Goal: Transaction & Acquisition: Purchase product/service

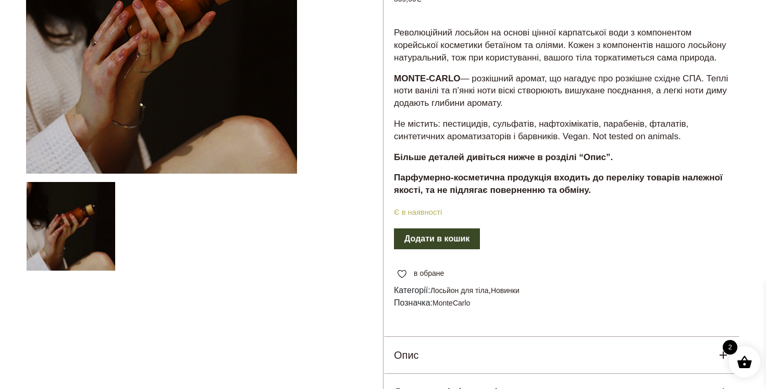
scroll to position [226, 0]
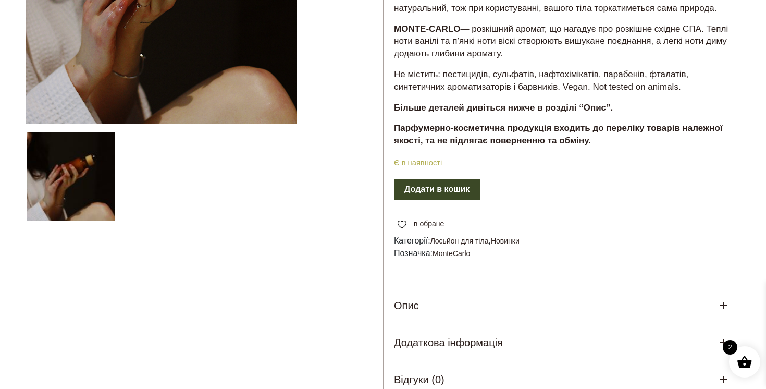
click at [462, 200] on button "Додати в кошик" at bounding box center [437, 189] width 86 height 21
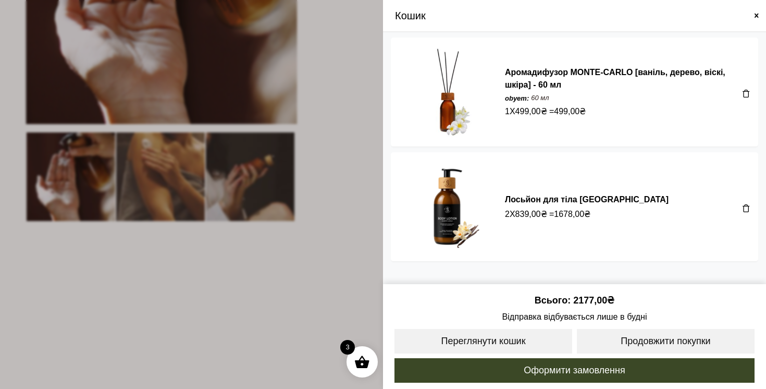
click at [746, 93] on span at bounding box center [747, 93] width 8 height 8
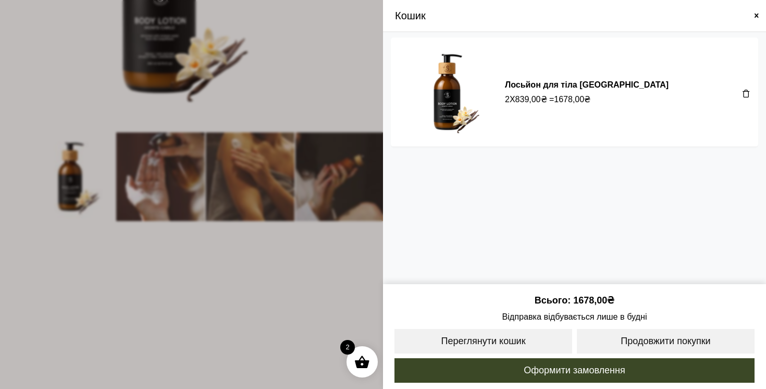
click at [748, 97] on span at bounding box center [747, 93] width 8 height 8
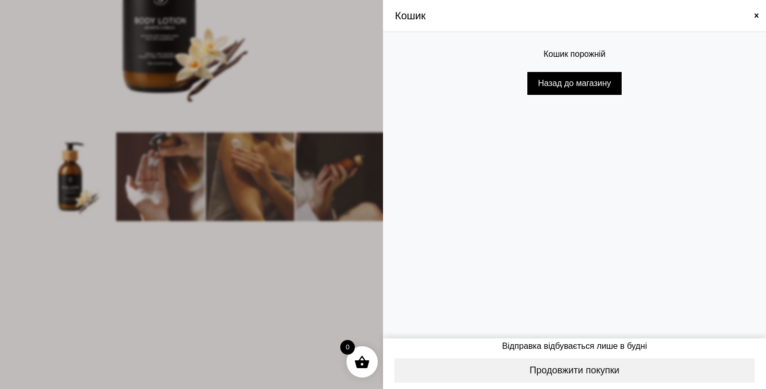
click at [267, 252] on span at bounding box center [383, 194] width 766 height 389
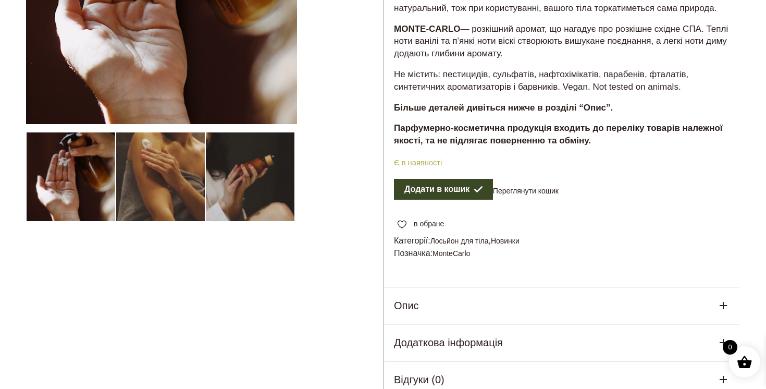
click at [428, 200] on button "Додати в кошик" at bounding box center [443, 189] width 99 height 21
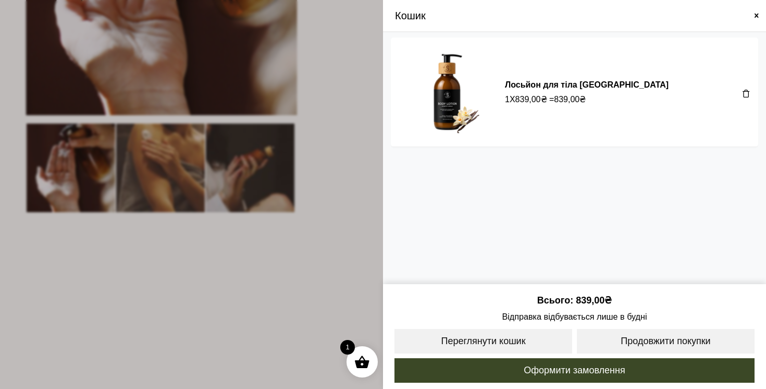
click at [270, 254] on span at bounding box center [383, 194] width 766 height 389
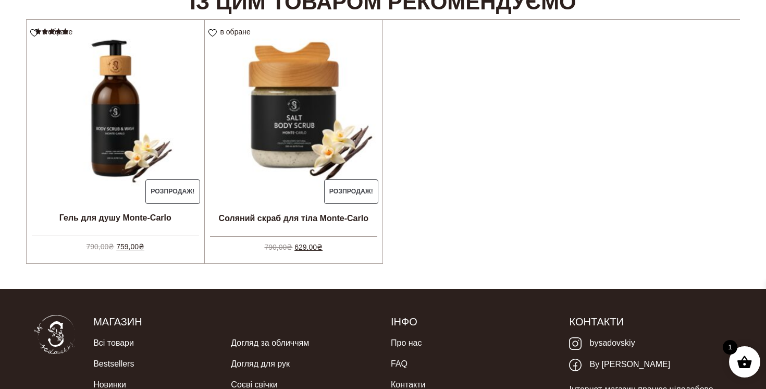
scroll to position [662, 0]
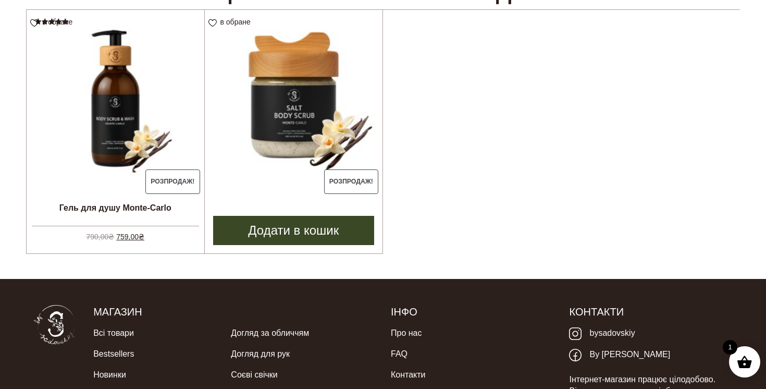
click at [310, 143] on img at bounding box center [294, 99] width 178 height 178
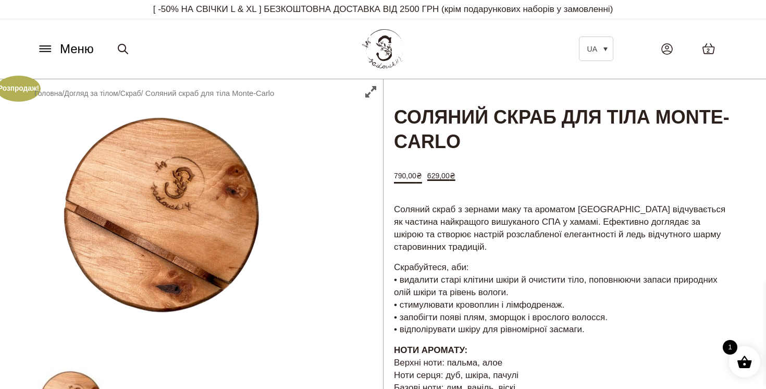
click at [47, 45] on icon at bounding box center [45, 48] width 17 height 11
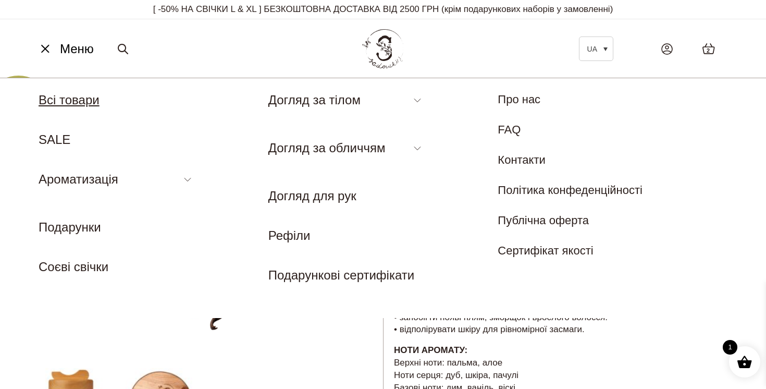
click at [87, 99] on link "Всі товари" at bounding box center [69, 100] width 61 height 14
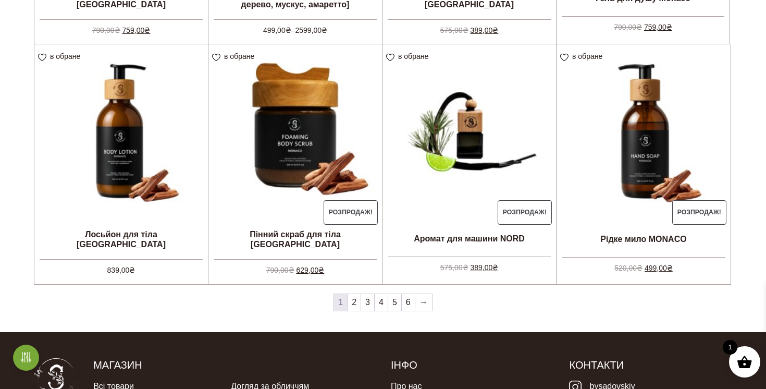
scroll to position [861, 0]
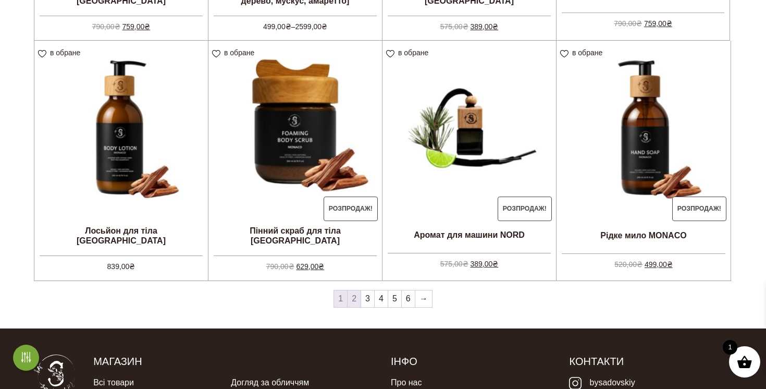
click at [357, 301] on link "2" at bounding box center [354, 298] width 13 height 17
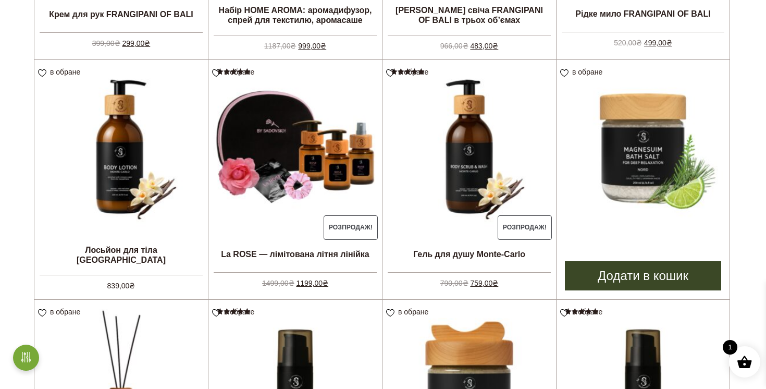
scroll to position [363, 0]
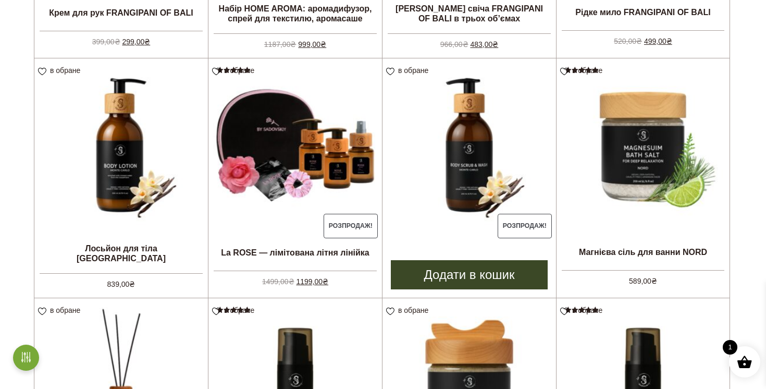
click at [498, 272] on link "Додати в кошик" at bounding box center [469, 274] width 157 height 29
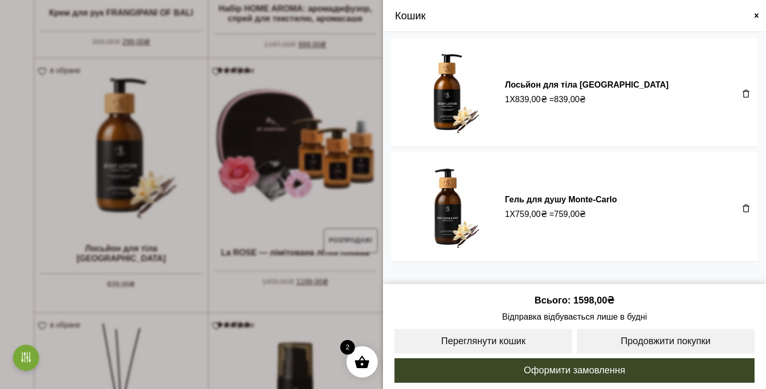
click at [759, 13] on span at bounding box center [757, 15] width 8 height 8
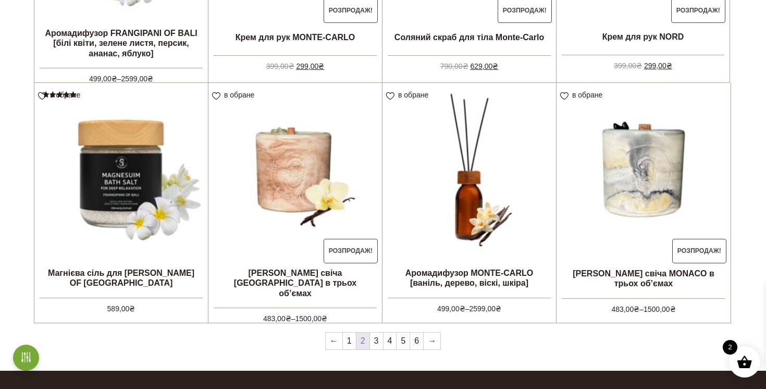
scroll to position [837, 0]
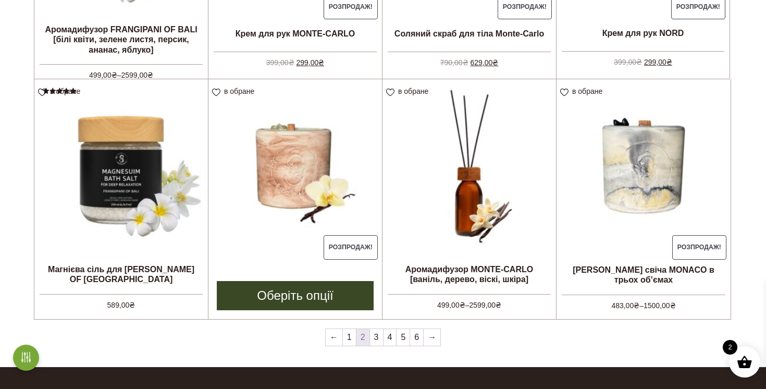
click at [327, 296] on link "Оберіть опції" at bounding box center [295, 295] width 157 height 29
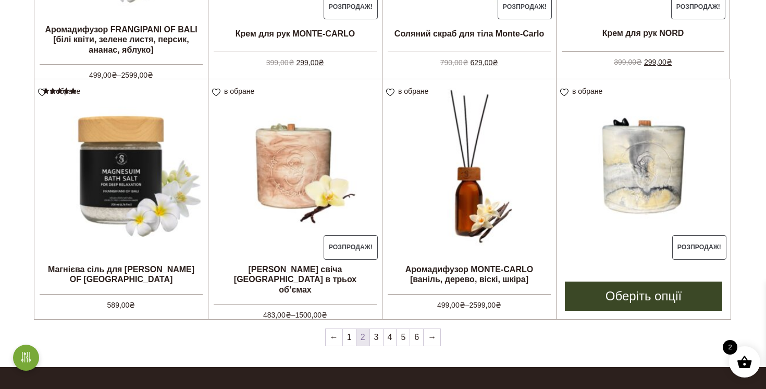
click at [621, 163] on img at bounding box center [644, 166] width 174 height 174
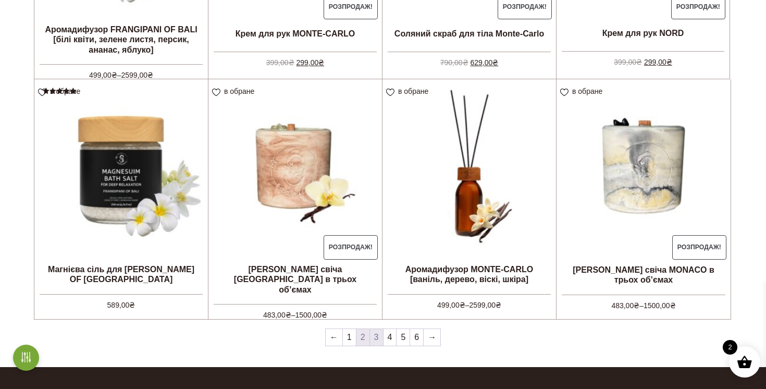
click at [378, 337] on link "3" at bounding box center [376, 337] width 13 height 17
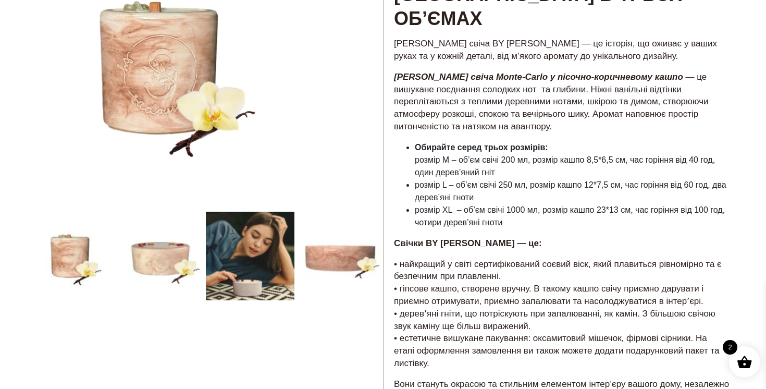
scroll to position [297, 0]
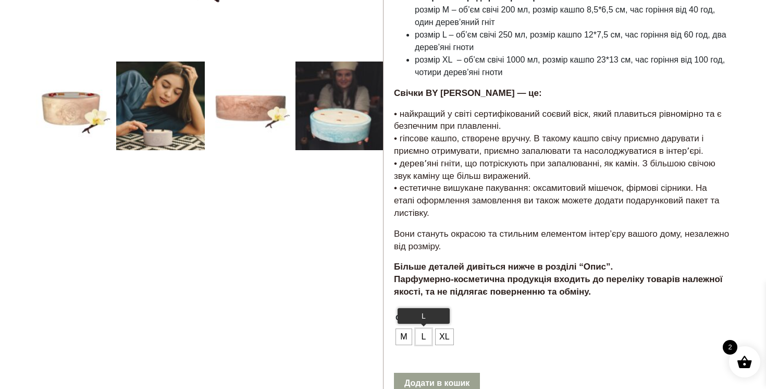
click at [426, 328] on span "L" at bounding box center [424, 336] width 14 height 17
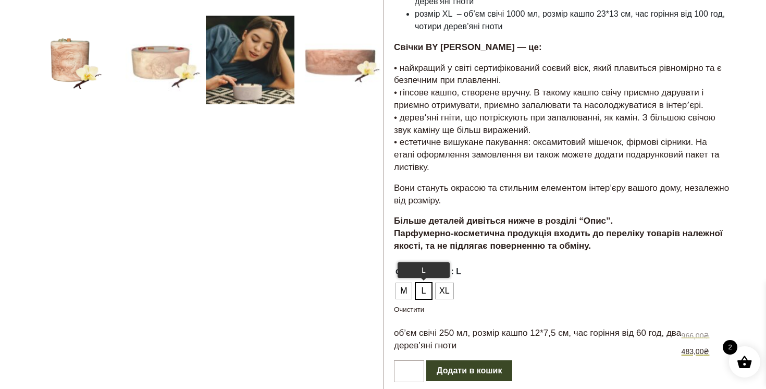
scroll to position [373, 0]
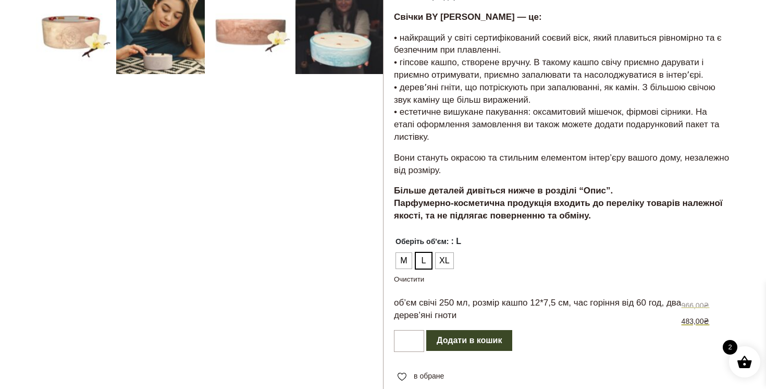
click at [455, 330] on button "Додати в кошик" at bounding box center [470, 340] width 86 height 21
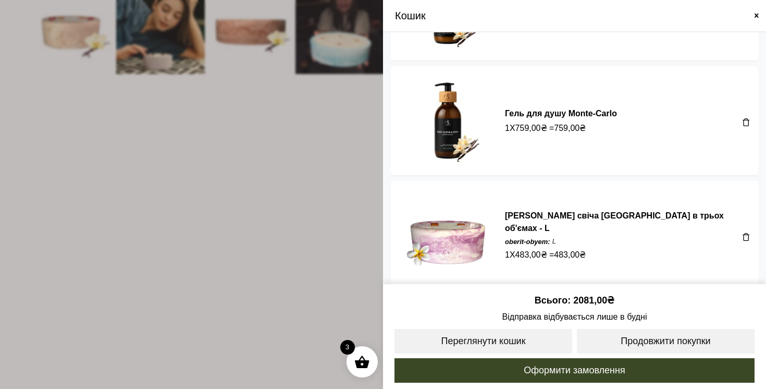
scroll to position [83, 0]
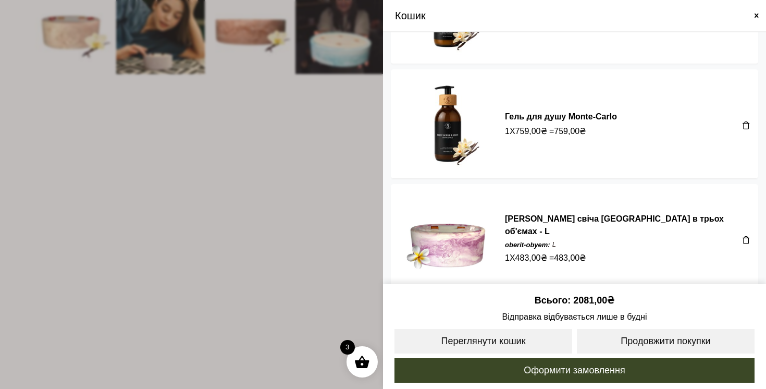
click at [285, 228] on span at bounding box center [383, 194] width 766 height 389
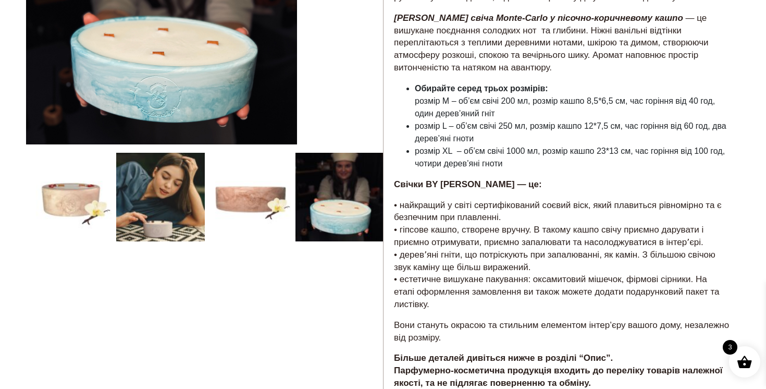
scroll to position [107, 0]
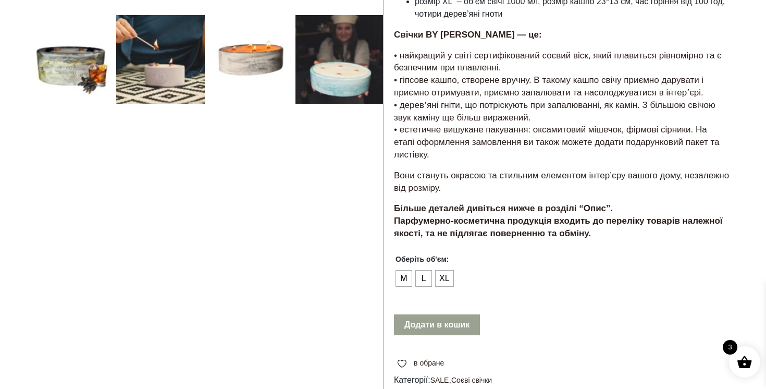
scroll to position [402, 0]
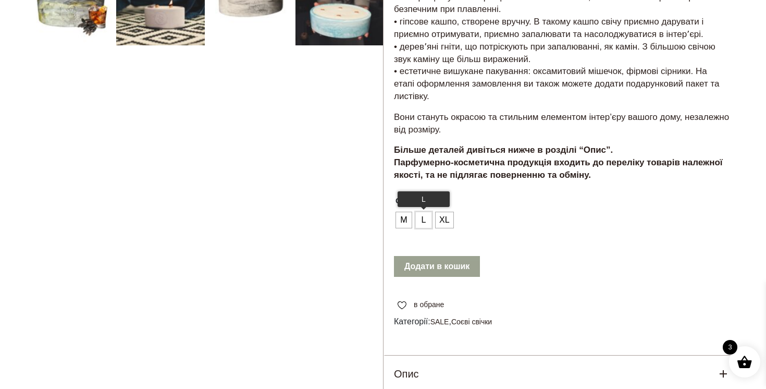
click at [423, 212] on span "L" at bounding box center [424, 220] width 14 height 17
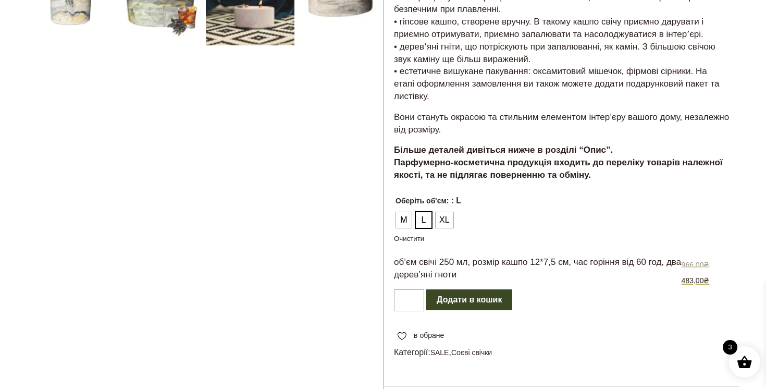
click at [474, 289] on button "Додати в кошик" at bounding box center [470, 299] width 86 height 21
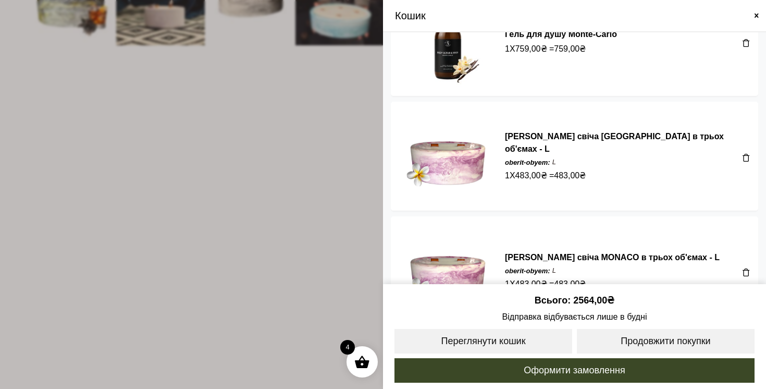
scroll to position [176, 0]
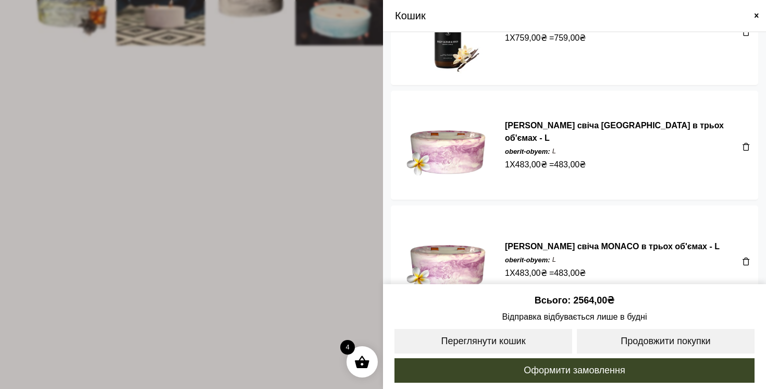
click at [743, 142] on span at bounding box center [747, 146] width 8 height 8
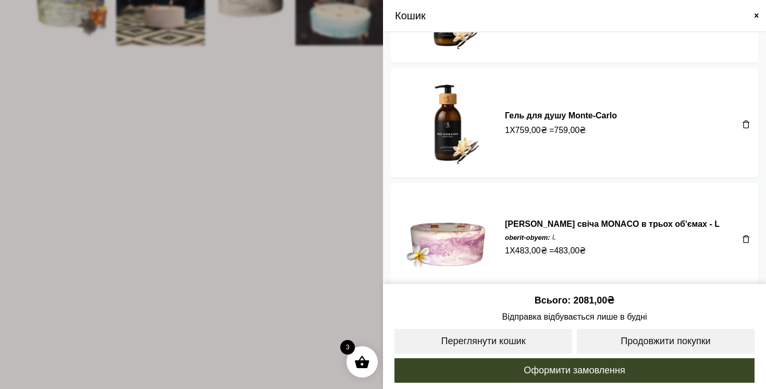
scroll to position [94, 0]
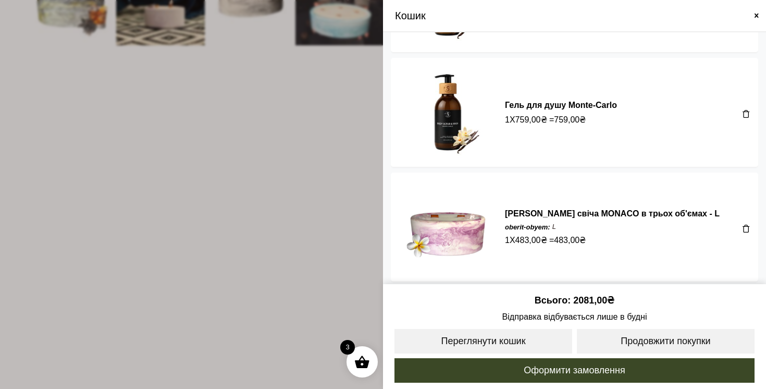
click at [294, 200] on span at bounding box center [383, 194] width 766 height 389
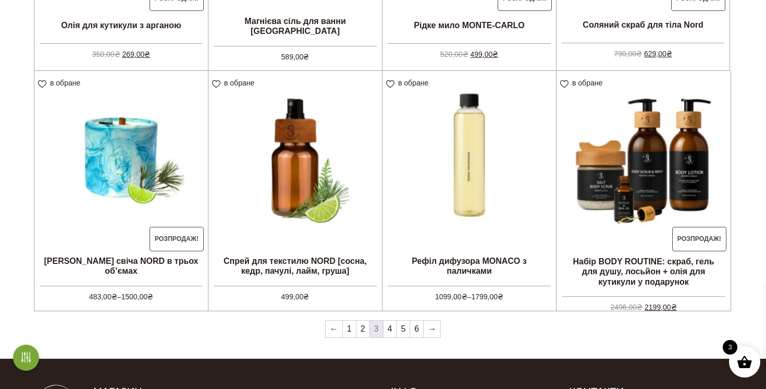
scroll to position [832, 0]
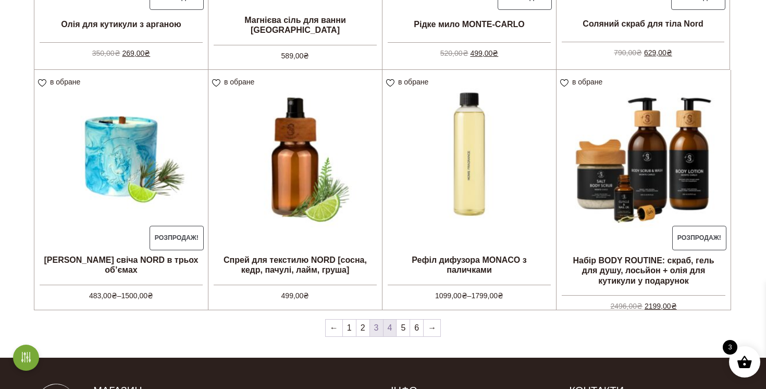
click at [391, 327] on link "4" at bounding box center [390, 328] width 13 height 17
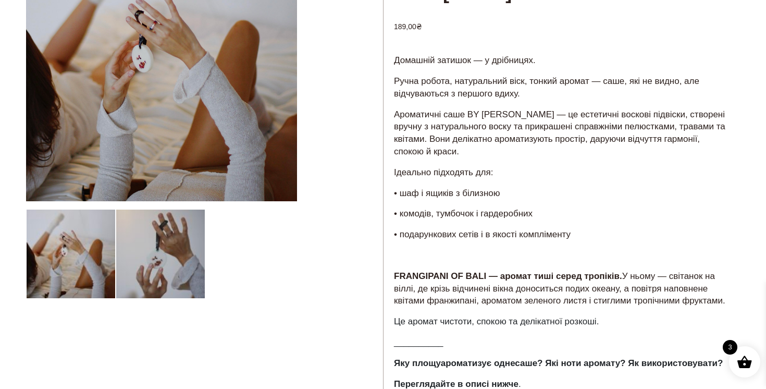
scroll to position [347, 0]
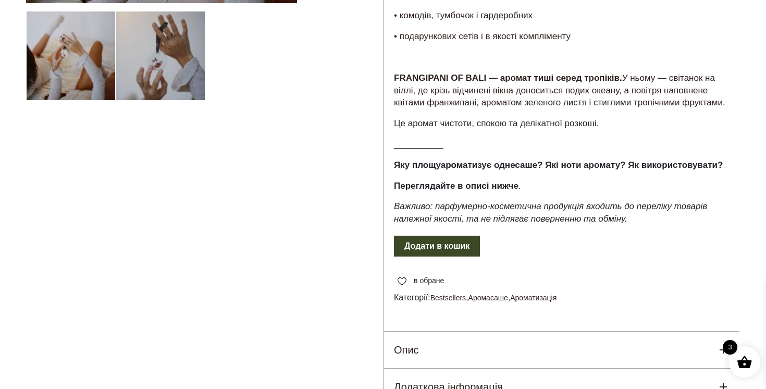
click at [457, 235] on div "Домашній затишок — у дрібницях. Ручна робота, натуральний віск, тонкий аромат —…" at bounding box center [562, 45] width 357 height 380
click at [457, 257] on button "Додати в кошик" at bounding box center [437, 246] width 86 height 21
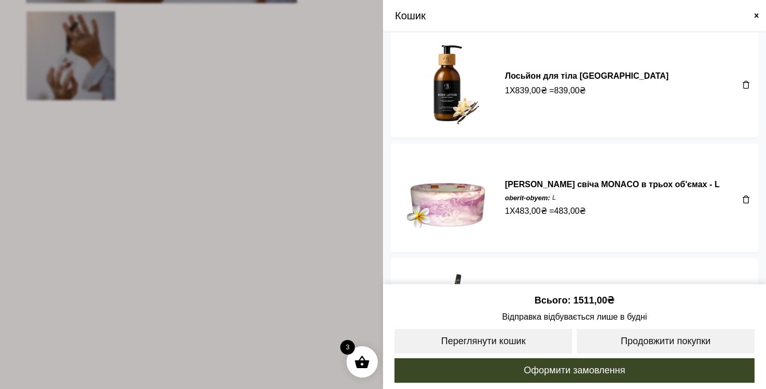
scroll to position [9, 0]
click at [557, 180] on link "[PERSON_NAME] свіча MONACO в трьох об'ємах - L" at bounding box center [612, 183] width 215 height 9
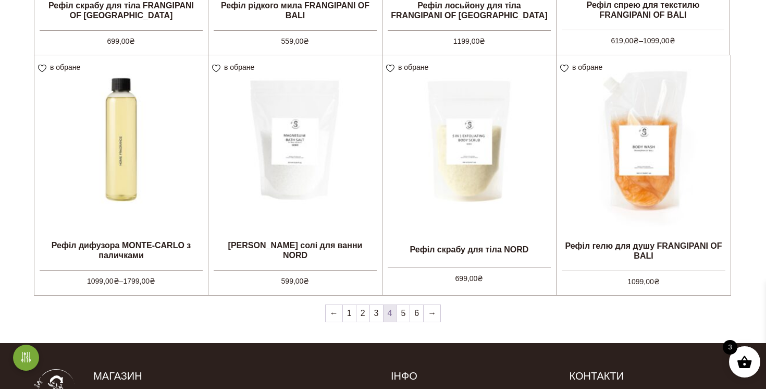
scroll to position [875, 0]
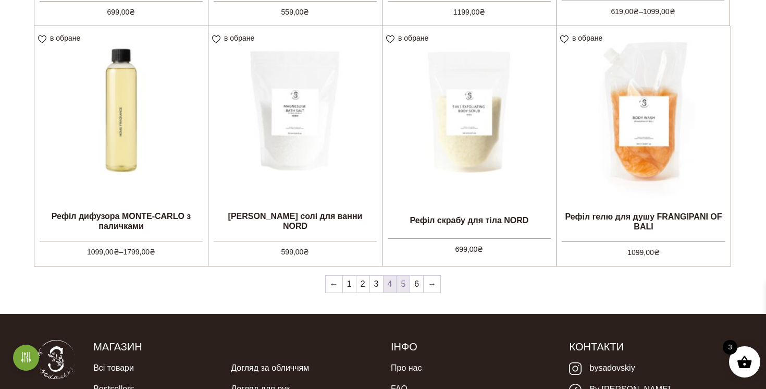
click at [406, 289] on link "5" at bounding box center [403, 284] width 13 height 17
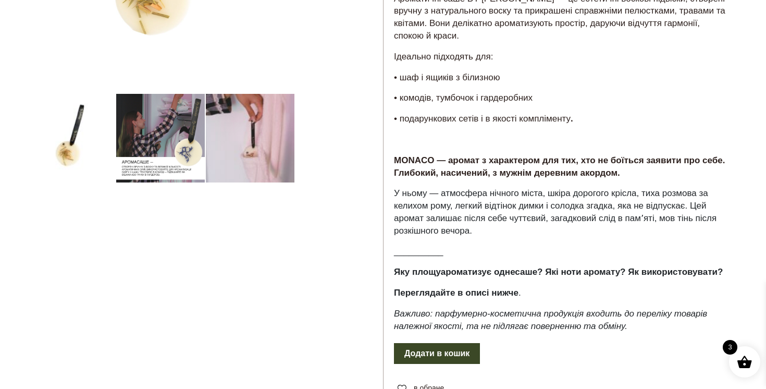
scroll to position [272, 0]
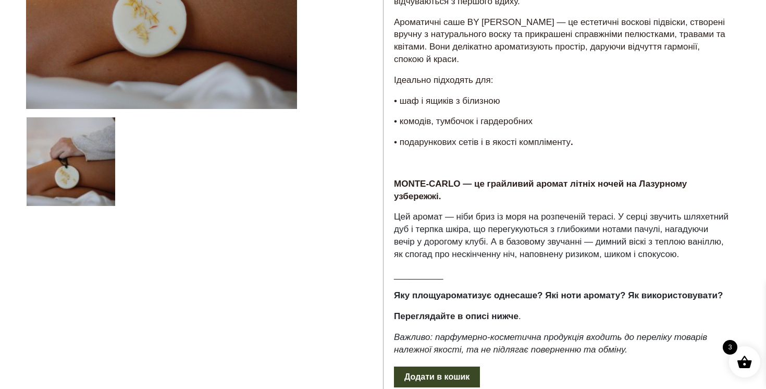
scroll to position [248, 0]
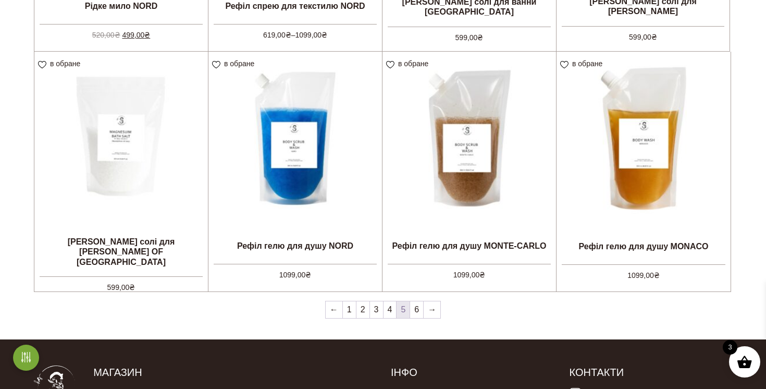
scroll to position [894, 0]
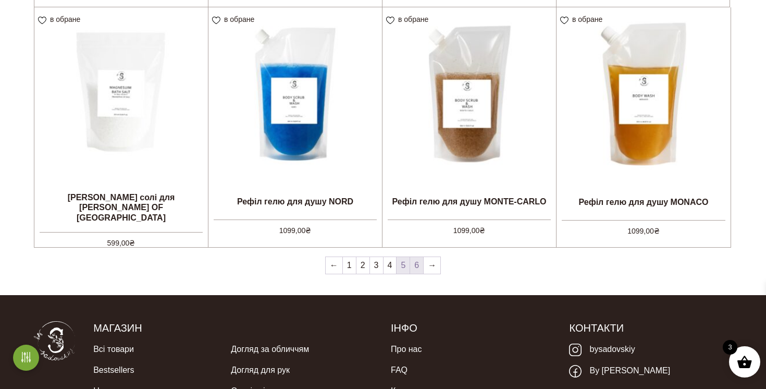
click at [418, 262] on link "6" at bounding box center [416, 265] width 13 height 17
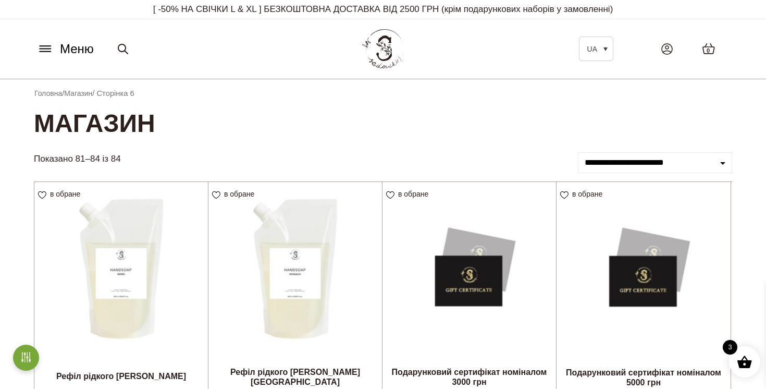
click at [55, 47] on button "Меню" at bounding box center [65, 49] width 63 height 20
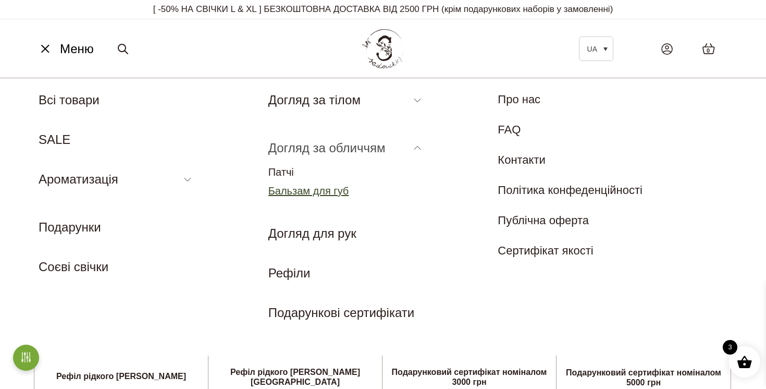
click at [321, 192] on link "Бальзам для губ" at bounding box center [309, 190] width 81 height 11
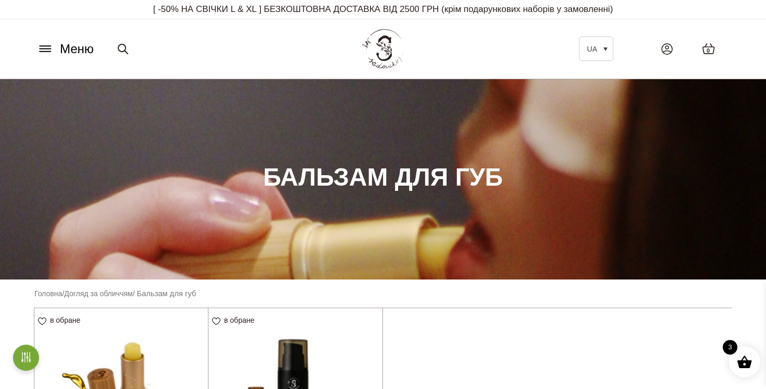
click at [44, 47] on icon at bounding box center [45, 48] width 17 height 11
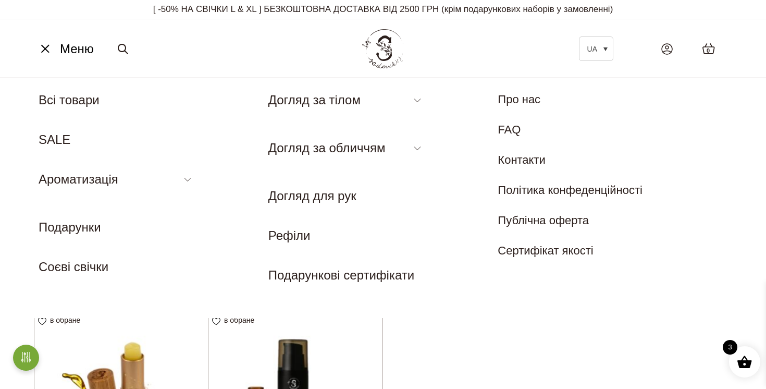
click at [741, 361] on span at bounding box center [745, 362] width 16 height 16
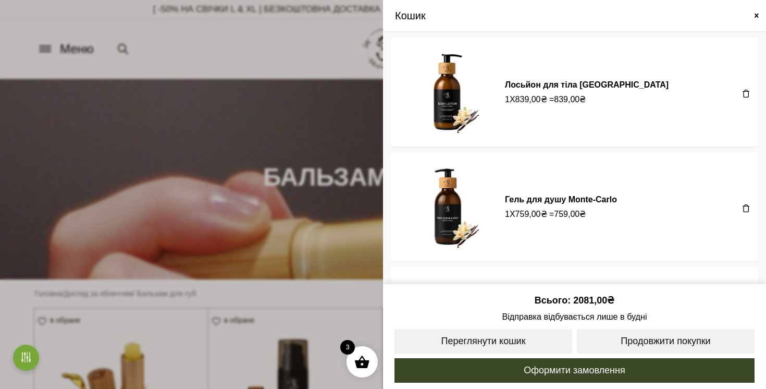
click at [744, 208] on span at bounding box center [747, 208] width 8 height 8
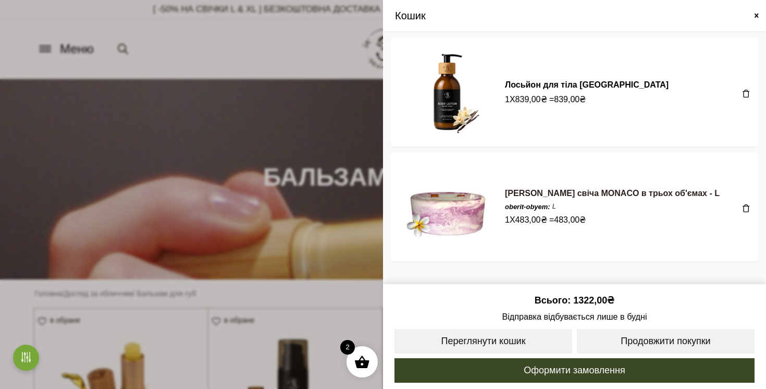
click at [589, 193] on link "[PERSON_NAME] свіча MONACO в трьох об'ємах - L" at bounding box center [612, 193] width 215 height 9
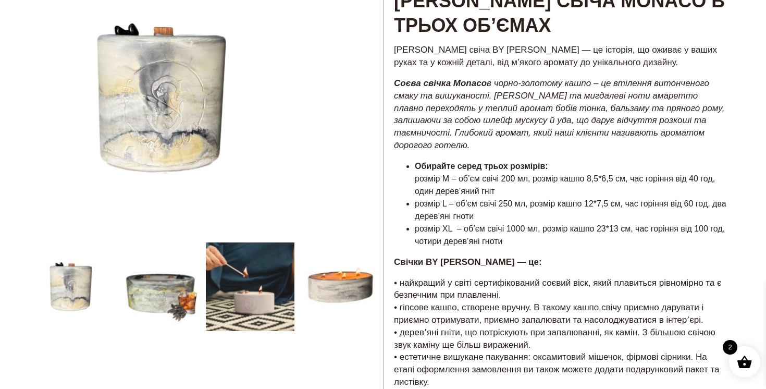
scroll to position [135, 0]
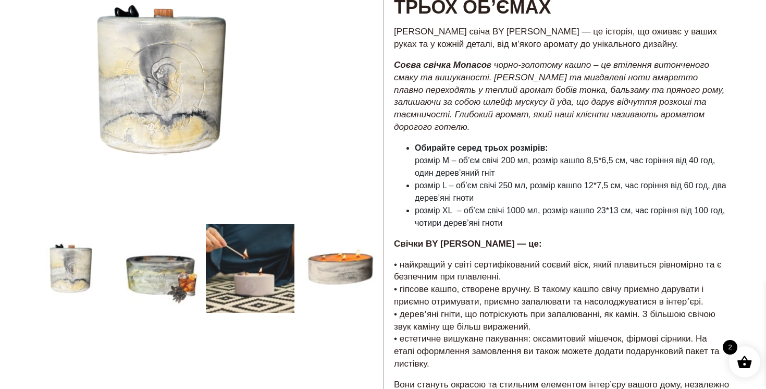
click at [163, 291] on div at bounding box center [204, 355] width 357 height 821
click at [255, 273] on div at bounding box center [204, 355] width 357 height 821
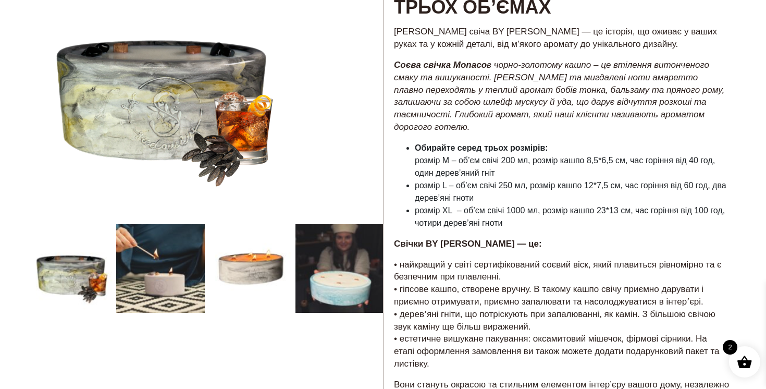
click at [244, 268] on div at bounding box center [204, 355] width 357 height 821
click at [251, 258] on div at bounding box center [204, 355] width 357 height 821
click at [342, 262] on div at bounding box center [204, 355] width 357 height 821
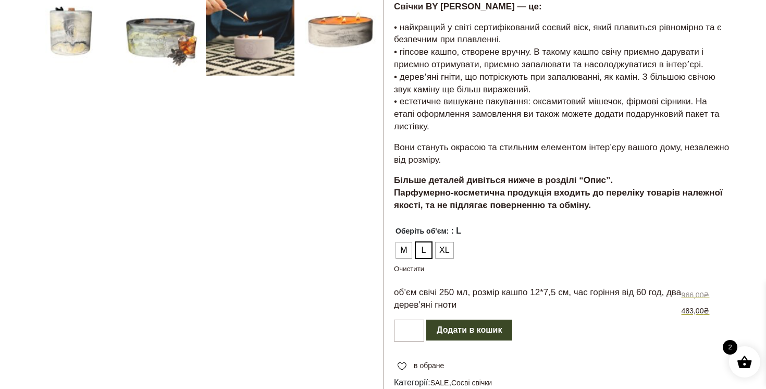
scroll to position [373, 0]
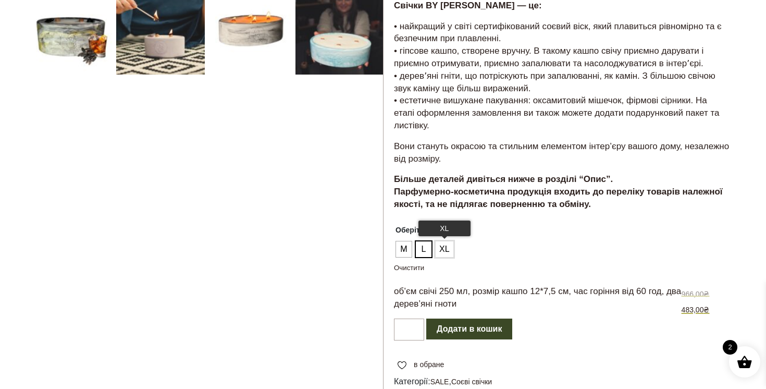
click at [445, 241] on span "XL" at bounding box center [445, 249] width 16 height 17
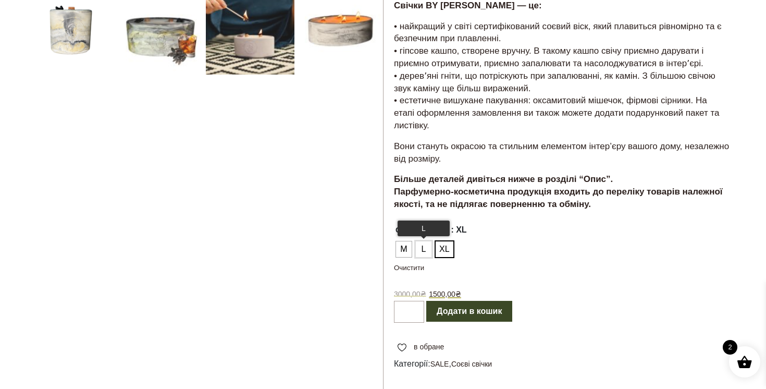
click at [424, 241] on span "L" at bounding box center [424, 249] width 14 height 17
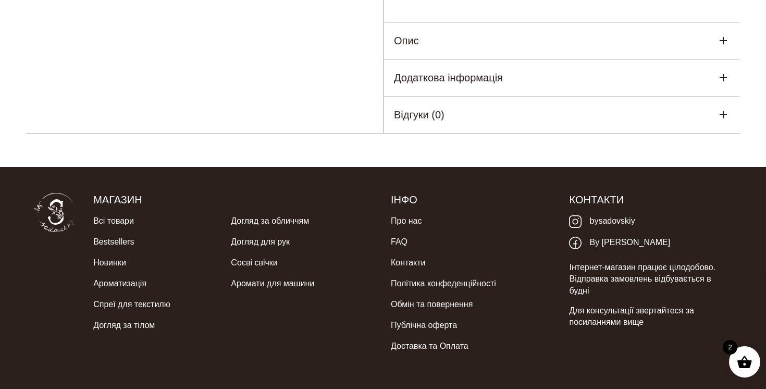
scroll to position [780, 0]
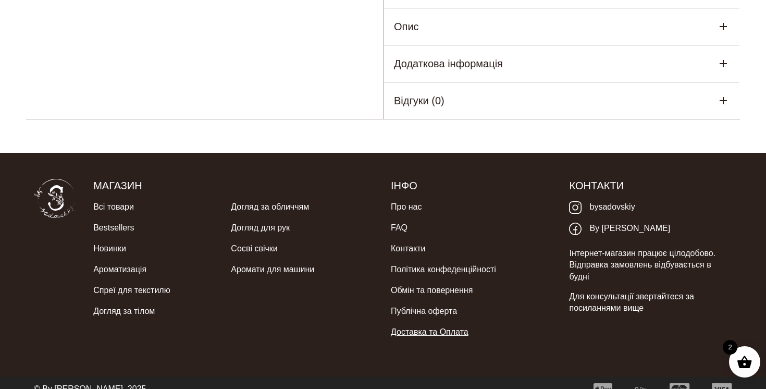
click at [443, 323] on link "Доставка та Оплата" at bounding box center [430, 332] width 78 height 21
click at [441, 322] on link "Доставка та Оплата" at bounding box center [430, 332] width 78 height 21
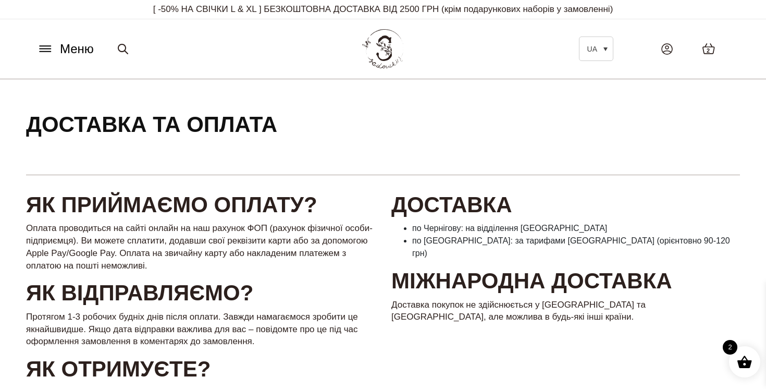
click at [639, 38] on div "2" at bounding box center [681, 48] width 119 height 33
click at [43, 53] on icon at bounding box center [45, 48] width 17 height 11
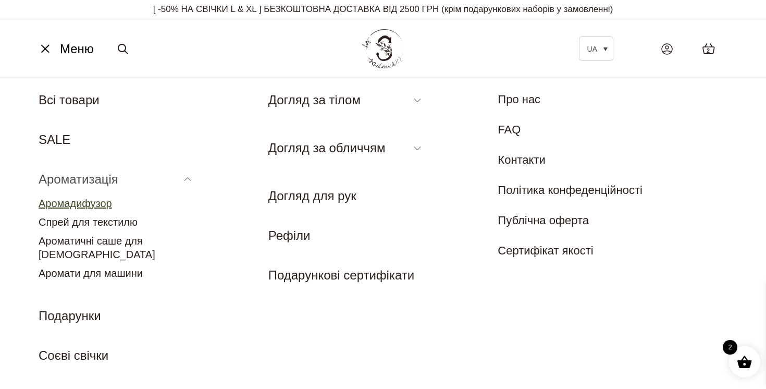
click at [100, 203] on link "Аромадифузор" at bounding box center [76, 203] width 74 height 11
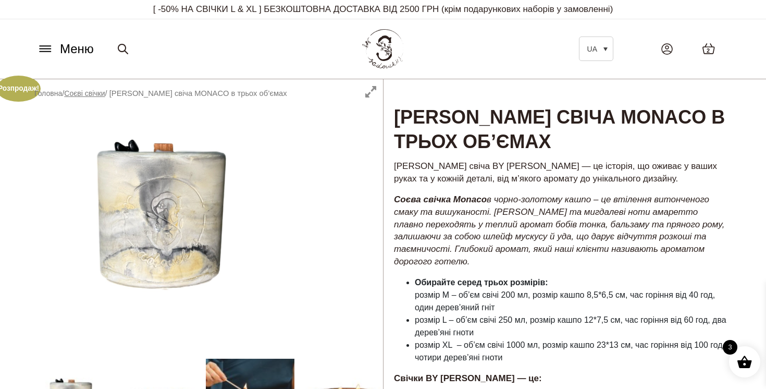
click at [84, 94] on link "Соєві свічки" at bounding box center [84, 93] width 41 height 8
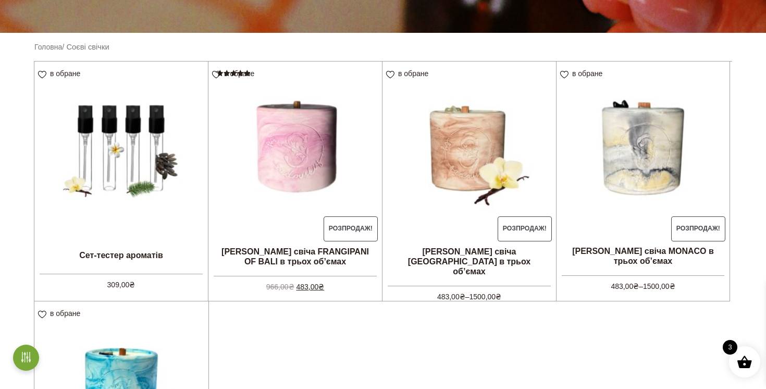
scroll to position [256, 0]
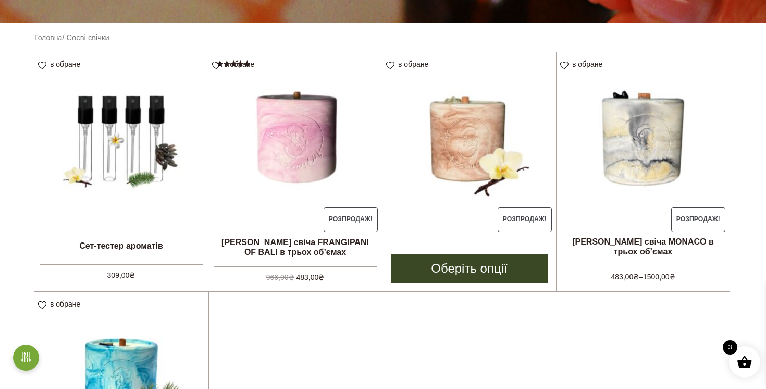
click at [459, 112] on img at bounding box center [470, 139] width 174 height 174
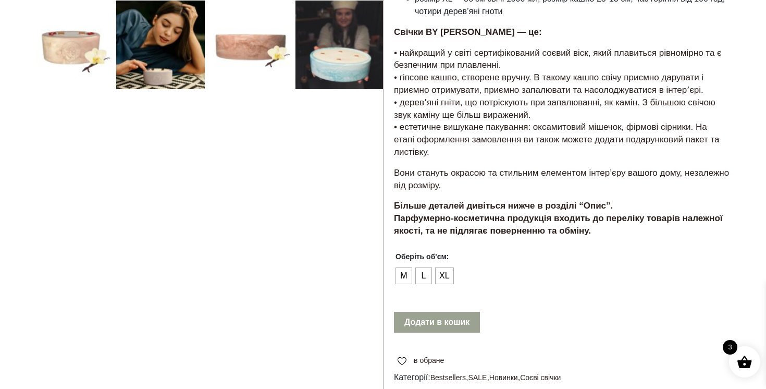
scroll to position [373, 0]
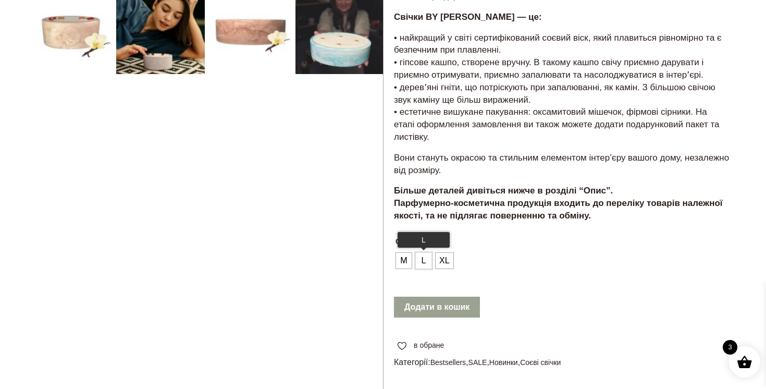
click at [424, 252] on span "L" at bounding box center [424, 260] width 14 height 17
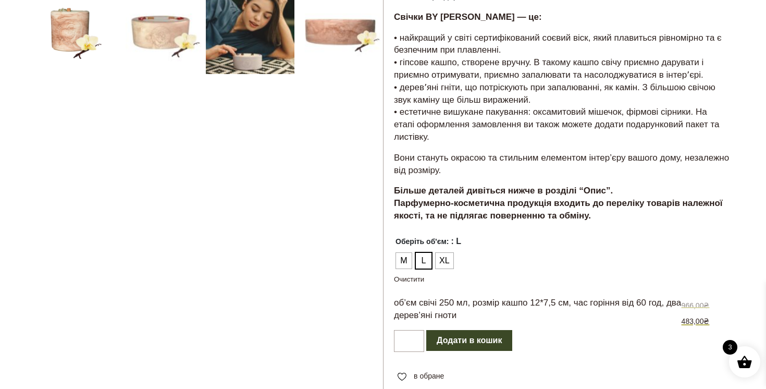
click at [485, 330] on button "Додати в кошик" at bounding box center [470, 340] width 86 height 21
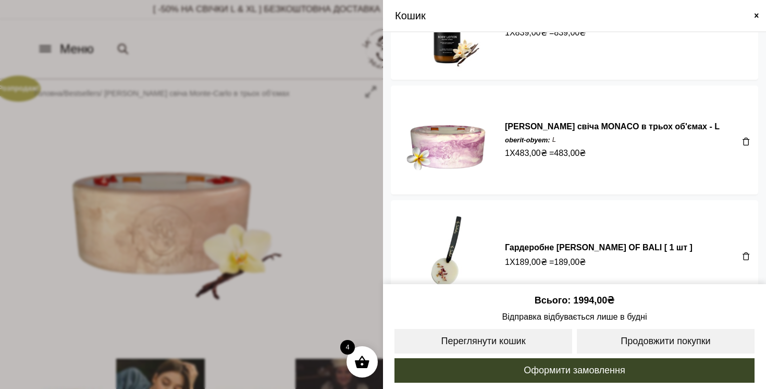
scroll to position [72, 0]
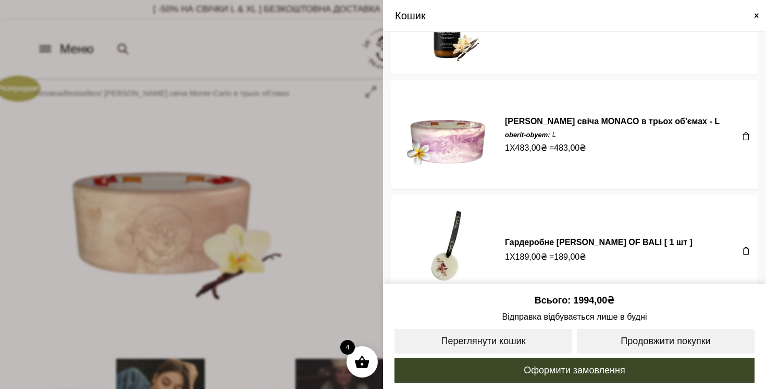
click at [744, 133] on span at bounding box center [747, 136] width 8 height 8
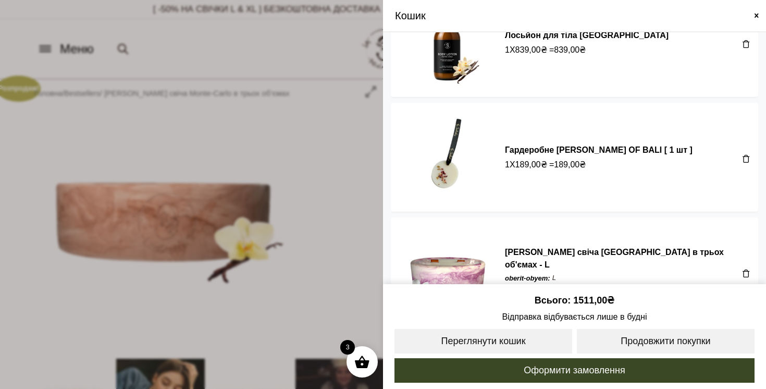
scroll to position [94, 0]
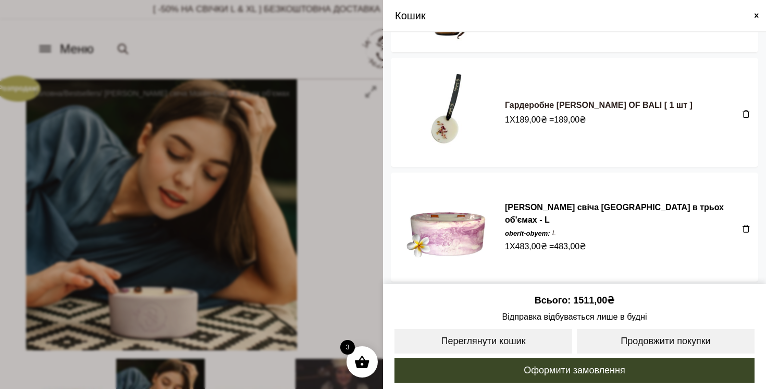
click at [601, 101] on link "Гардеробне [PERSON_NAME] OF BALI [ 1 шт ]" at bounding box center [599, 105] width 188 height 9
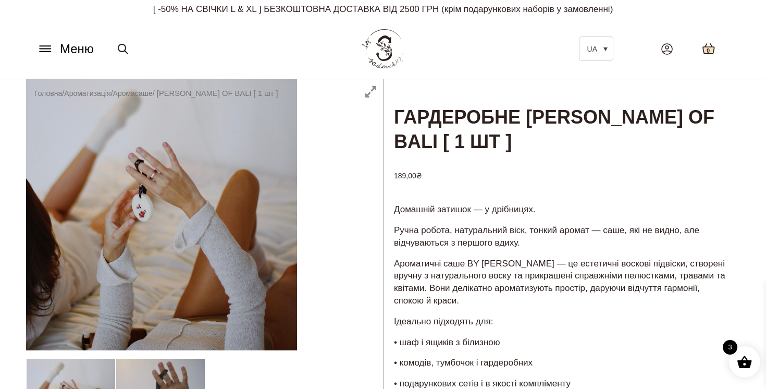
click at [711, 54] on icon at bounding box center [709, 49] width 14 height 12
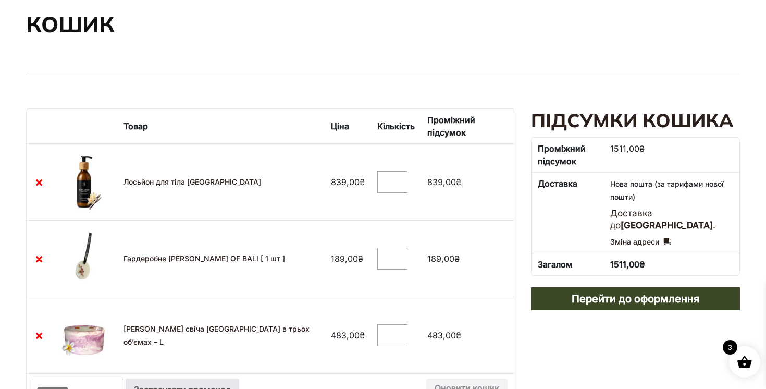
scroll to position [123, 0]
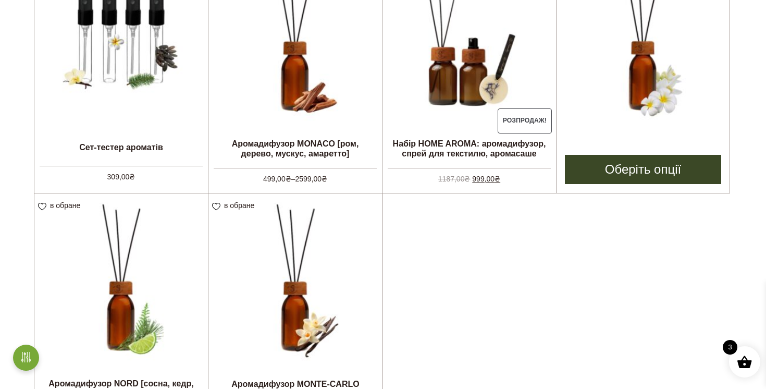
scroll to position [489, 0]
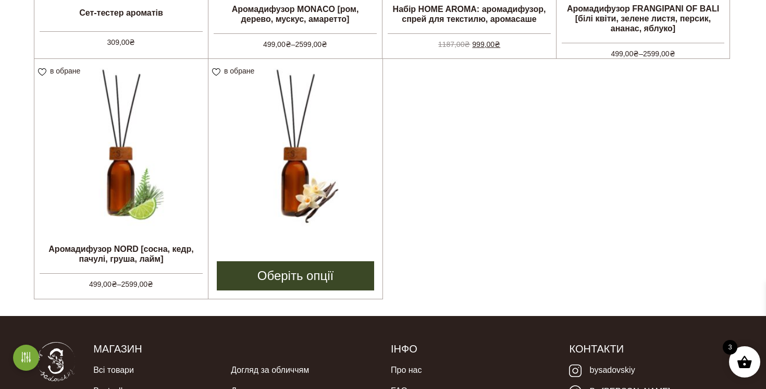
click at [327, 157] on img at bounding box center [296, 146] width 174 height 174
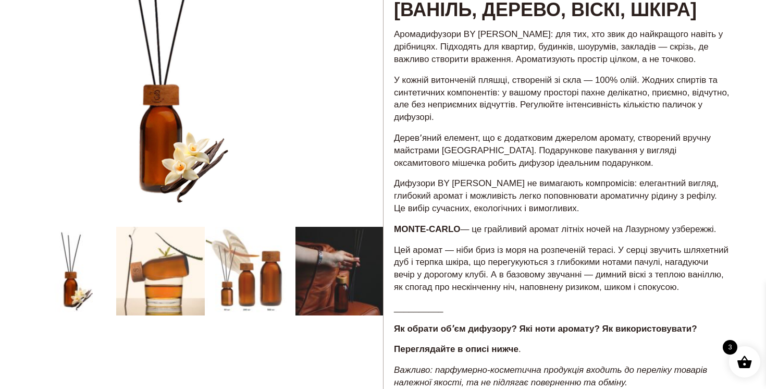
scroll to position [363, 0]
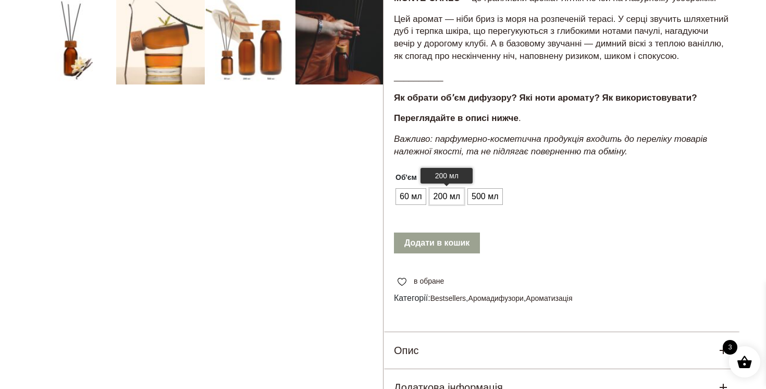
click at [445, 205] on span "200 мл" at bounding box center [447, 196] width 32 height 17
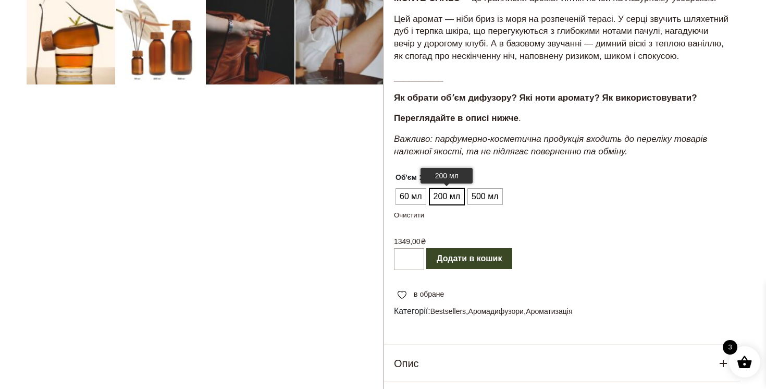
click at [445, 205] on span "200 мл" at bounding box center [447, 196] width 32 height 17
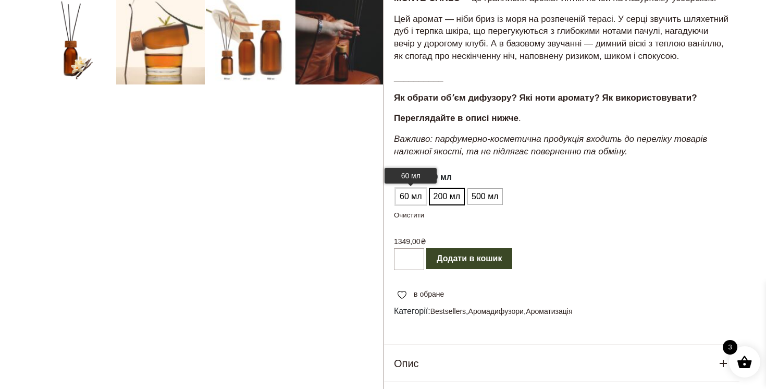
click at [405, 205] on span "60 мл" at bounding box center [411, 196] width 28 height 17
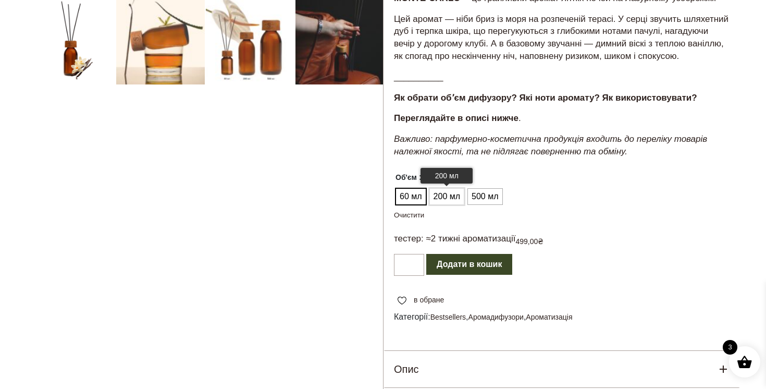
click at [436, 205] on span "200 мл" at bounding box center [447, 196] width 32 height 17
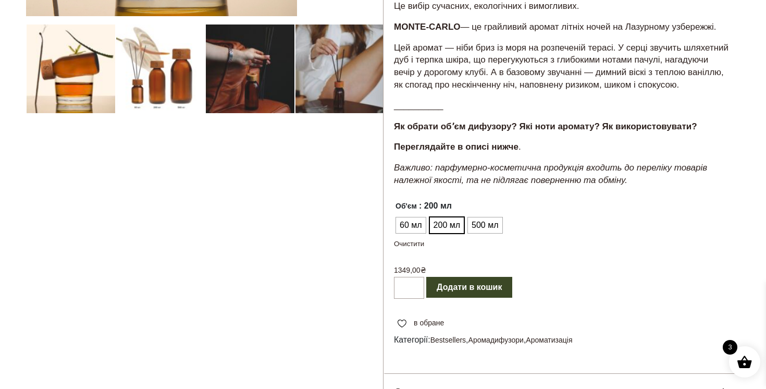
scroll to position [366, 0]
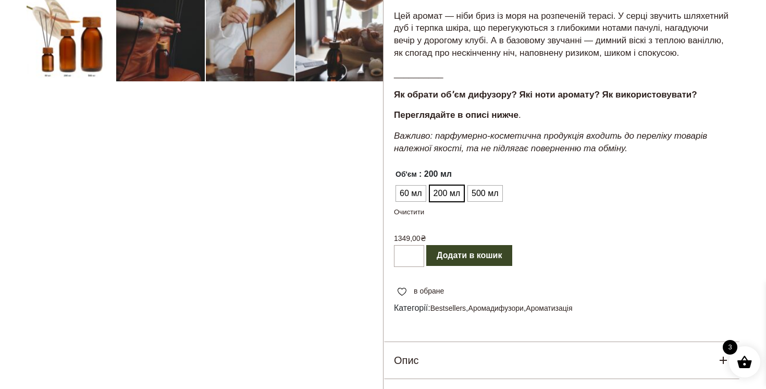
click at [490, 266] on button "Додати в кошик" at bounding box center [470, 255] width 86 height 21
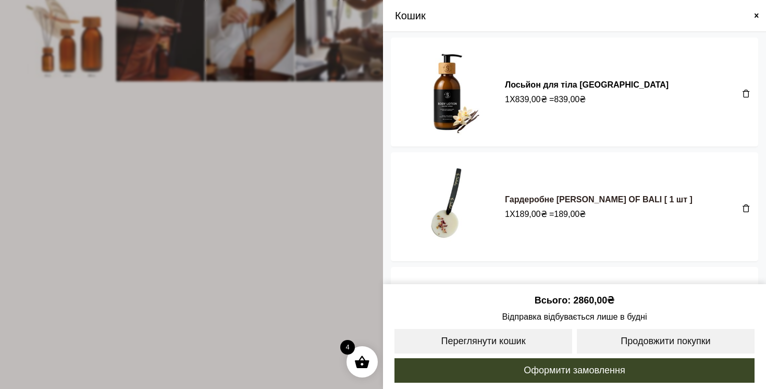
click at [575, 195] on link "Гардеробне [PERSON_NAME] OF BALI [ 1 шт ]" at bounding box center [599, 199] width 188 height 9
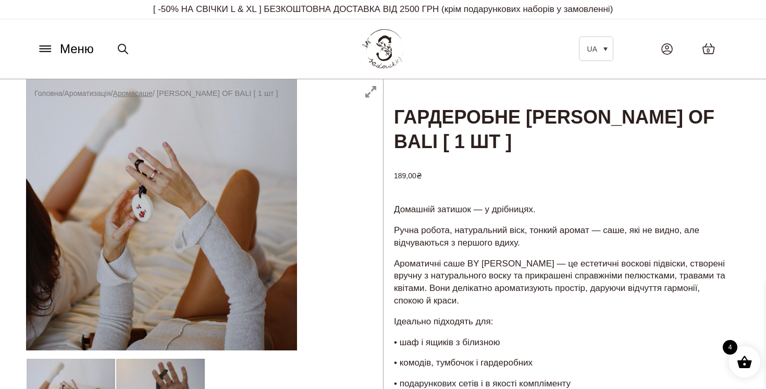
click at [148, 91] on link "Аромасаше" at bounding box center [133, 93] width 40 height 8
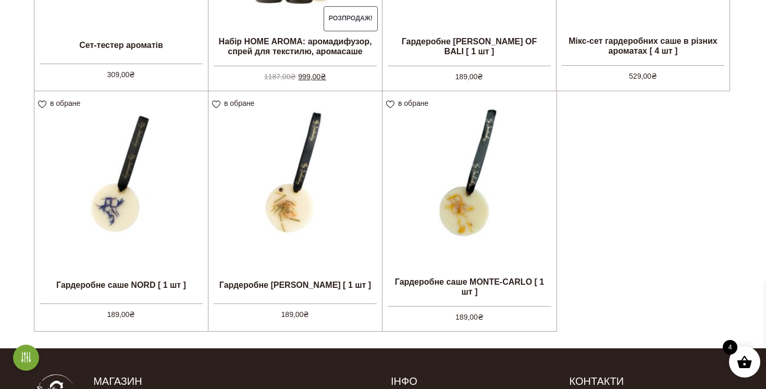
scroll to position [465, 0]
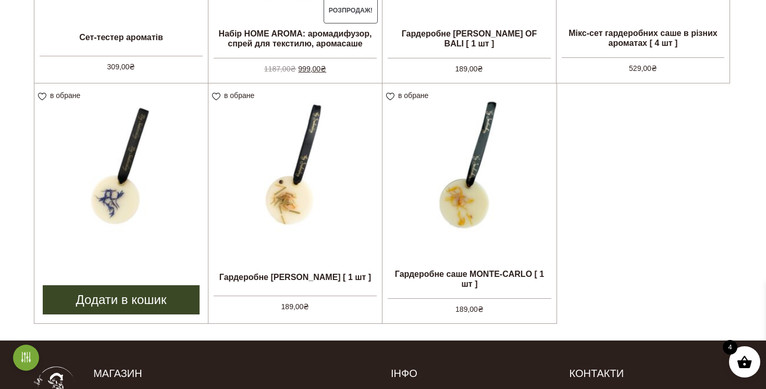
click at [134, 184] on img at bounding box center [121, 170] width 174 height 174
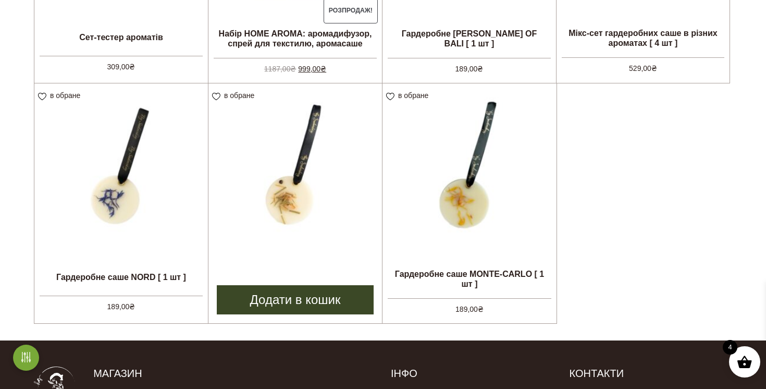
click at [326, 219] on img at bounding box center [296, 170] width 174 height 174
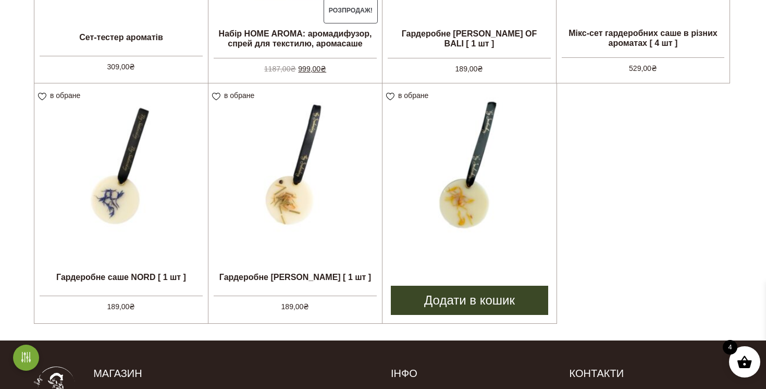
click at [502, 220] on img at bounding box center [470, 170] width 174 height 174
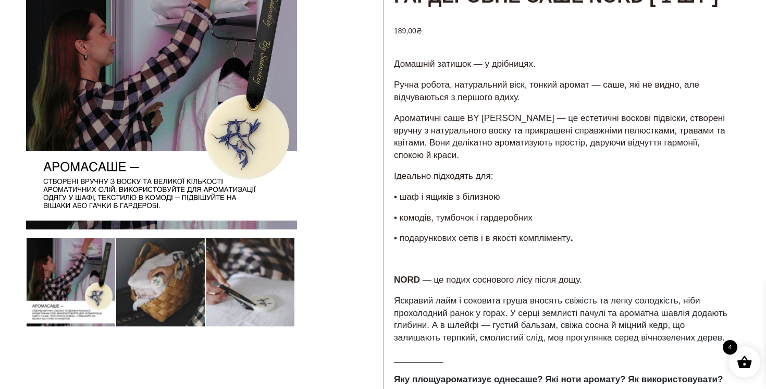
scroll to position [183, 0]
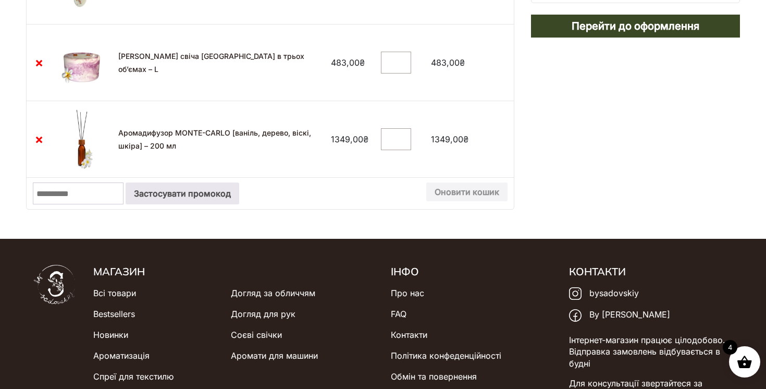
scroll to position [221, 0]
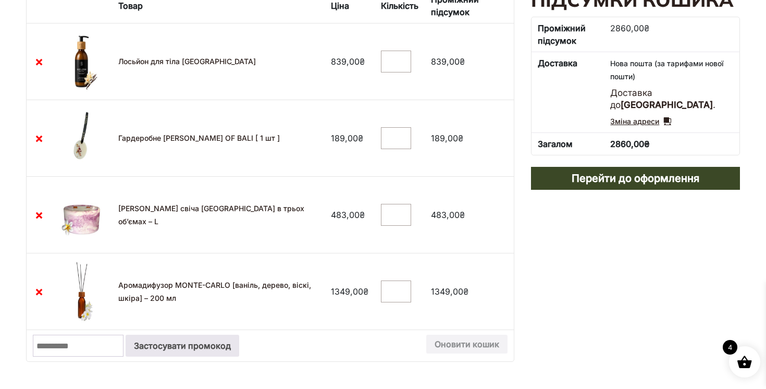
click at [667, 122] on link "Зміна адреси" at bounding box center [641, 121] width 61 height 13
select select "****"
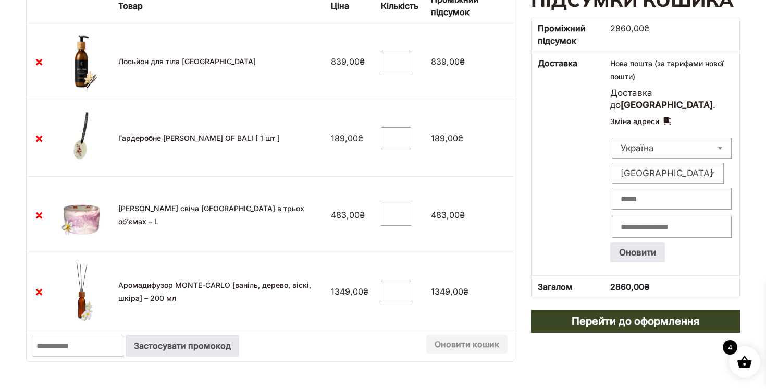
click at [651, 173] on span "[GEOGRAPHIC_DATA]" at bounding box center [668, 173] width 111 height 15
type input "**"
select select "****"
click at [634, 200] on input "Місто: *" at bounding box center [672, 199] width 120 height 22
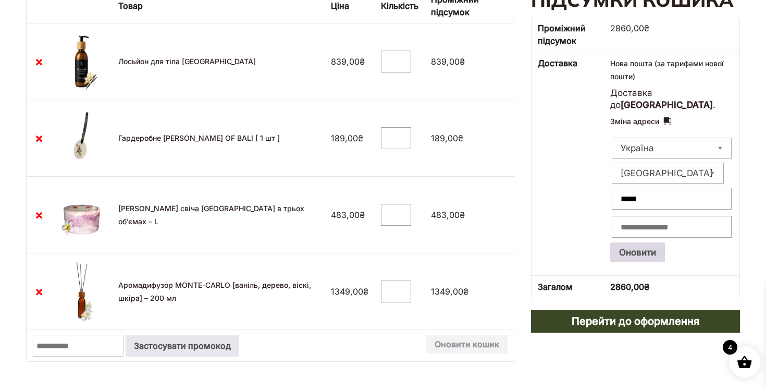
type input "*****"
click at [638, 251] on button "Оновити" at bounding box center [638, 252] width 55 height 20
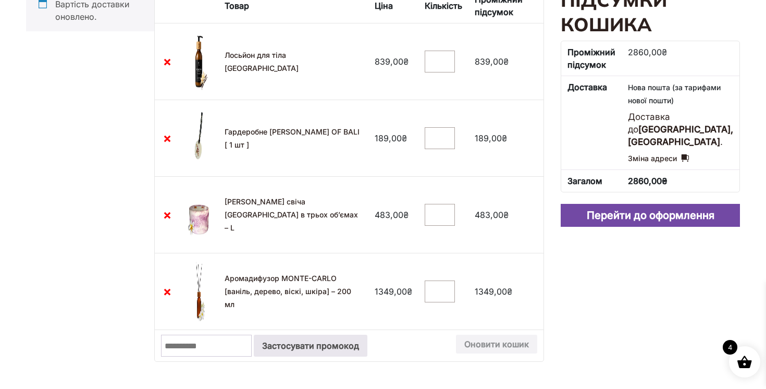
click at [637, 205] on link "Перейти до оформлення" at bounding box center [650, 215] width 179 height 23
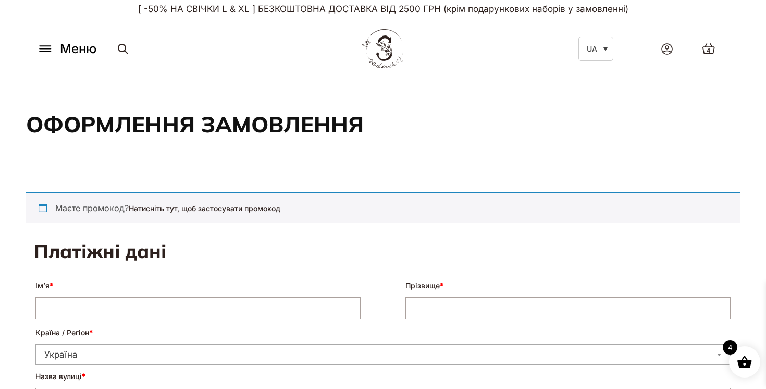
select select "****"
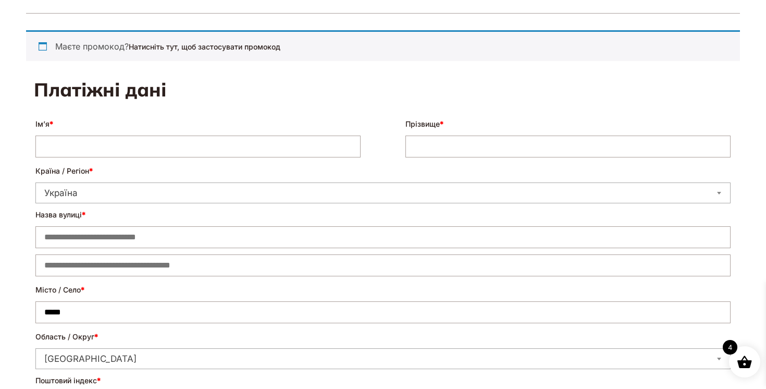
scroll to position [219, 0]
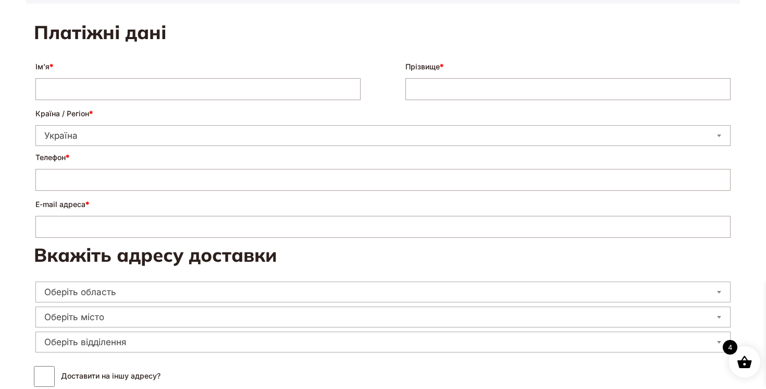
click at [209, 89] on input "Ім’я *" at bounding box center [197, 89] width 325 height 22
type input "*****"
click at [415, 91] on input "Прізвище *" at bounding box center [568, 89] width 325 height 22
type input "*********"
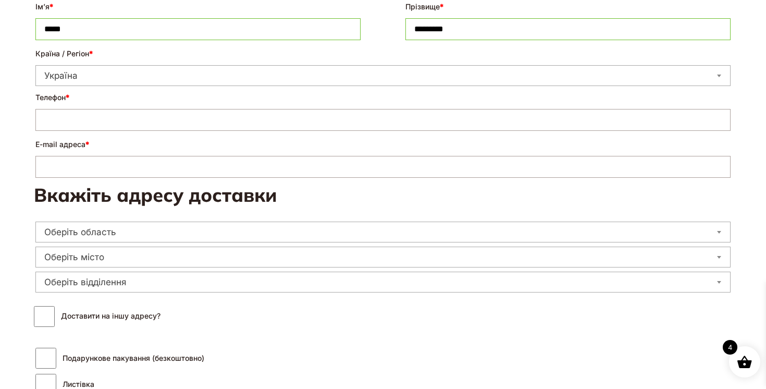
scroll to position [283, 0]
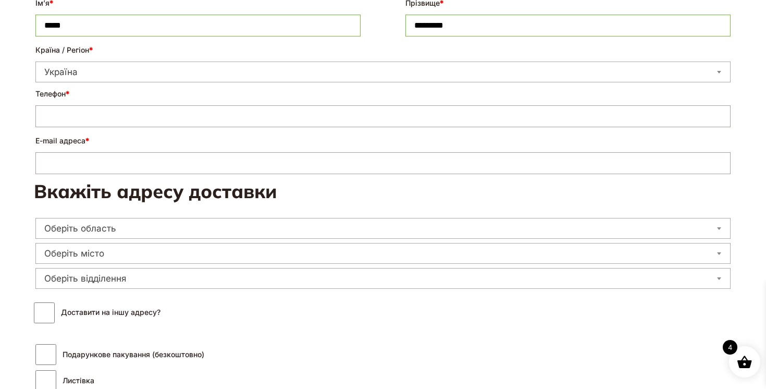
click at [141, 125] on input "Телефон *" at bounding box center [383, 116] width 696 height 22
type input "**********"
click at [115, 153] on input "E-mail адреса *" at bounding box center [383, 163] width 696 height 22
type input "**********"
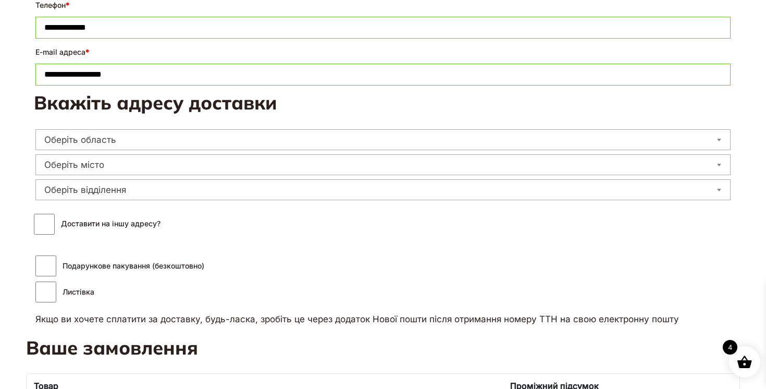
scroll to position [374, 0]
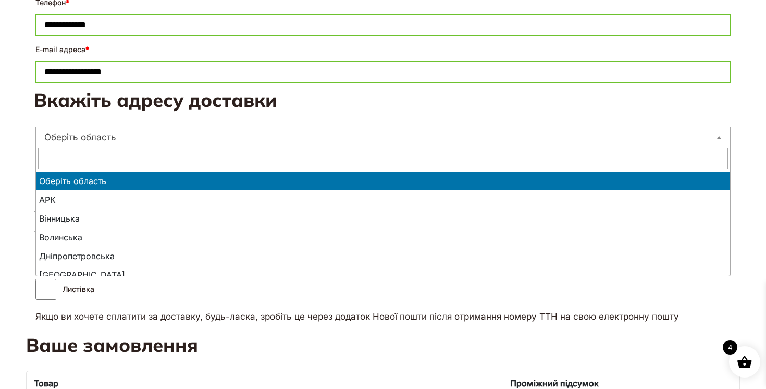
click at [253, 143] on span "Оберіть область" at bounding box center [383, 137] width 695 height 15
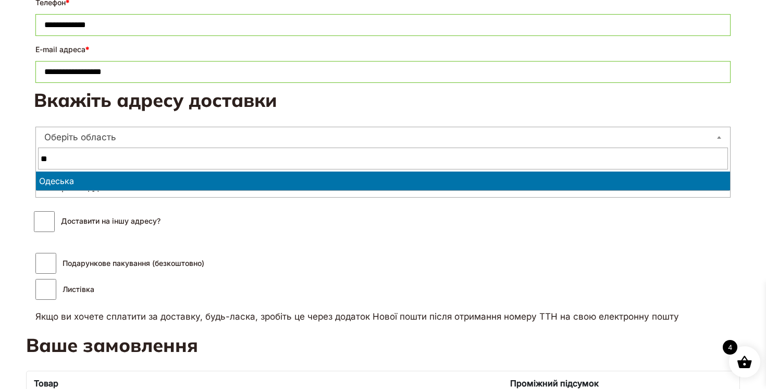
type input "**"
select select "**********"
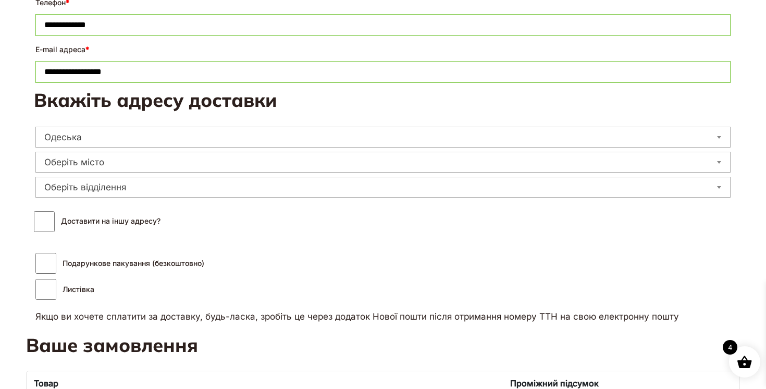
click at [162, 162] on span "Оберіть місто" at bounding box center [383, 162] width 695 height 15
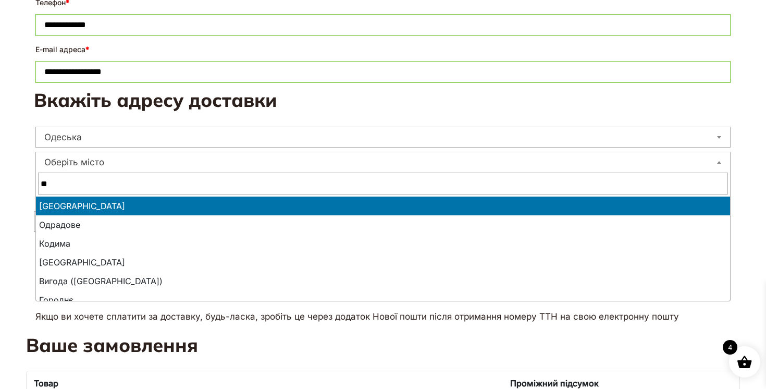
type input "**"
select select "**********"
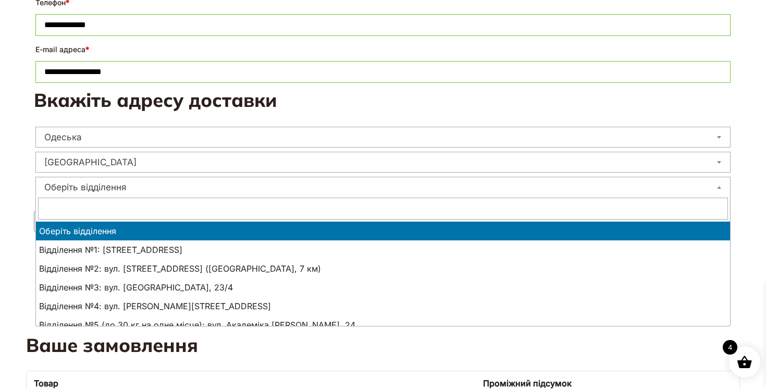
click at [100, 184] on span "Оберіть відділення" at bounding box center [383, 187] width 695 height 15
type input "*"
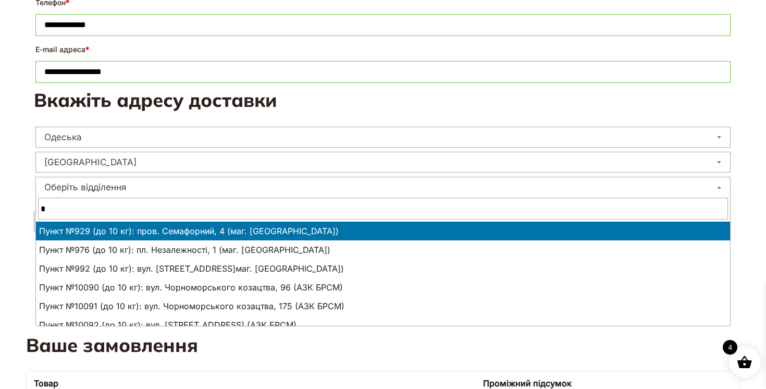
type input "**"
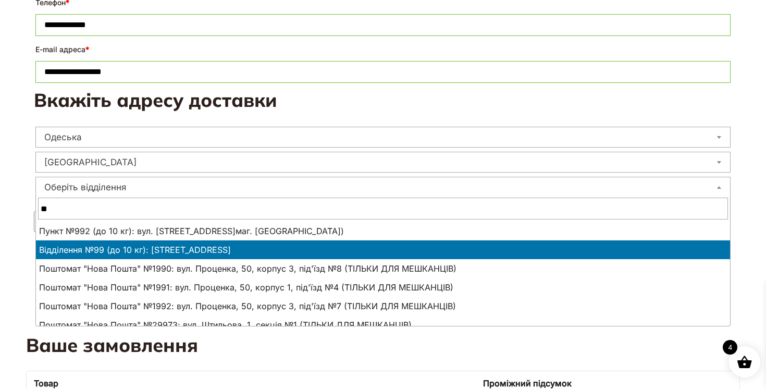
select select "**********"
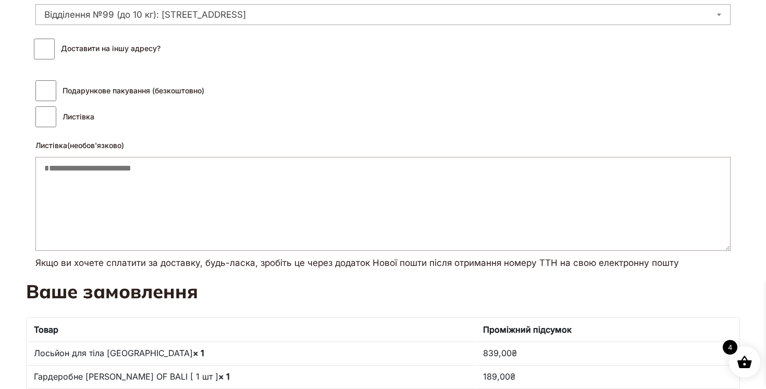
scroll to position [545, 0]
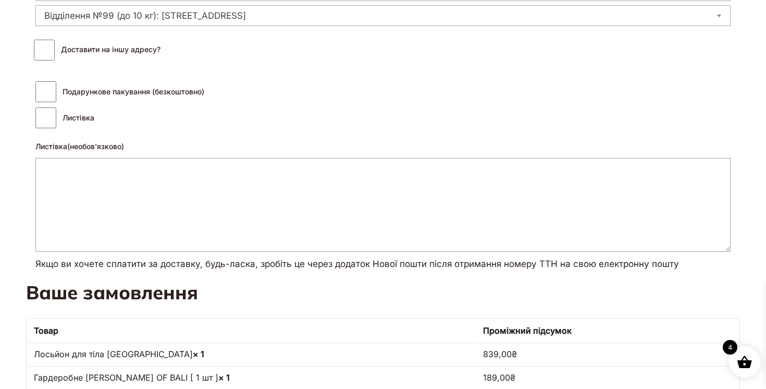
click at [118, 191] on textarea "Листівка (необов'язково)" at bounding box center [383, 205] width 696 height 94
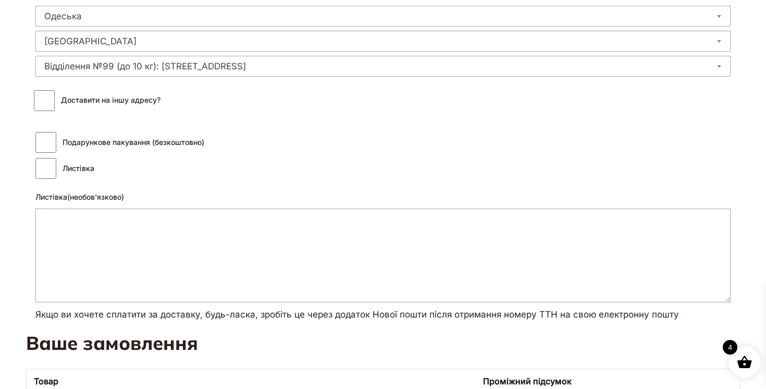
scroll to position [498, 0]
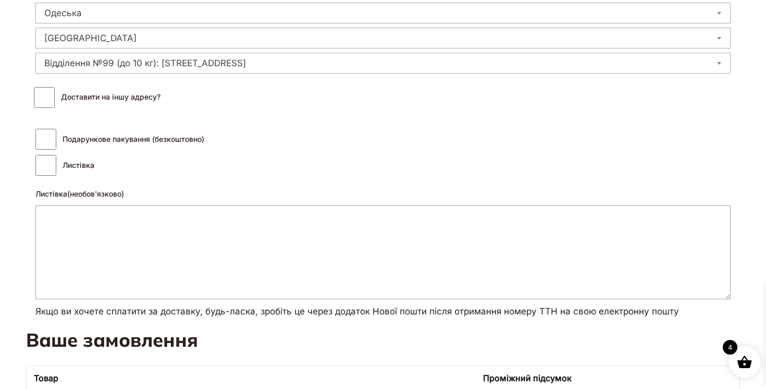
click at [115, 266] on textarea "Листівка (необов'язково)" at bounding box center [383, 252] width 696 height 94
drag, startPoint x: 179, startPoint y: 237, endPoint x: 40, endPoint y: 218, distance: 140.9
click at [40, 219] on textarea "**********" at bounding box center [383, 252] width 696 height 94
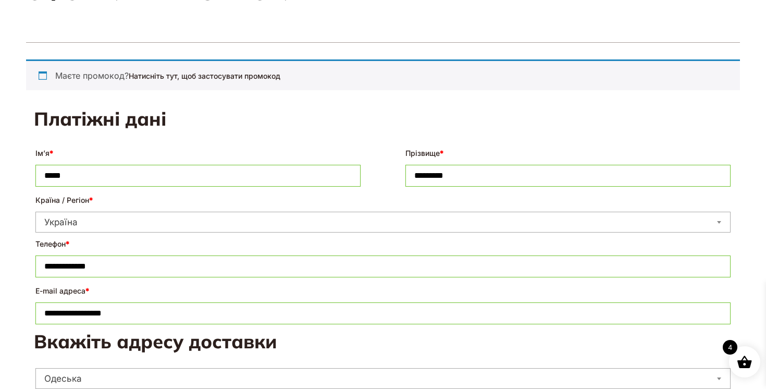
scroll to position [0, 0]
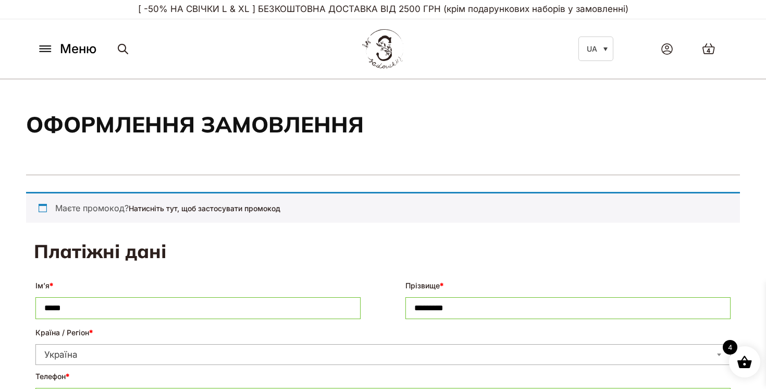
click at [379, 11] on p "[ -50% НА СВІЧКИ L & XL ] БЕЗКОШТОВНА ДОСТАВКА ВІД 2500 ГРН (крім подарункових …" at bounding box center [383, 9] width 699 height 19
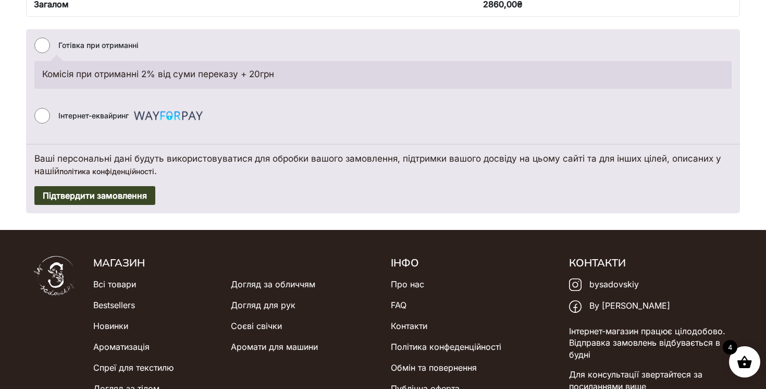
scroll to position [1003, 0]
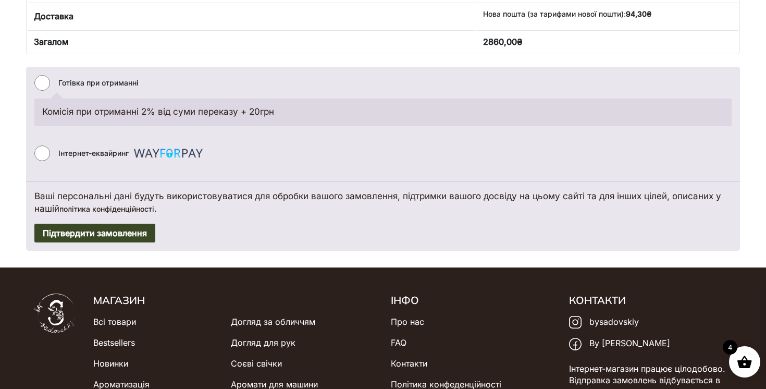
click at [87, 156] on label "Інтернет-еквайринг" at bounding box center [131, 153] width 147 height 24
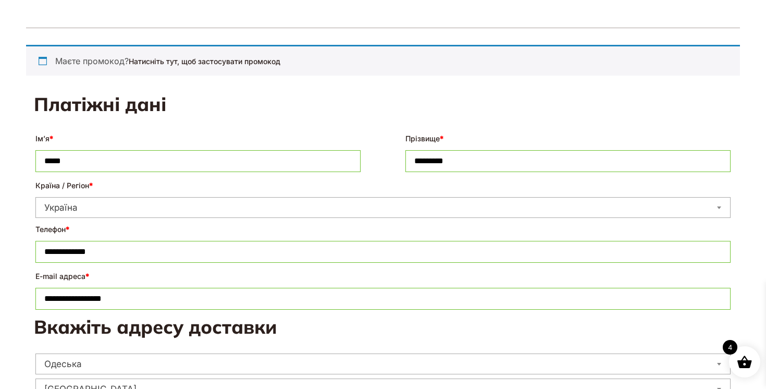
scroll to position [0, 0]
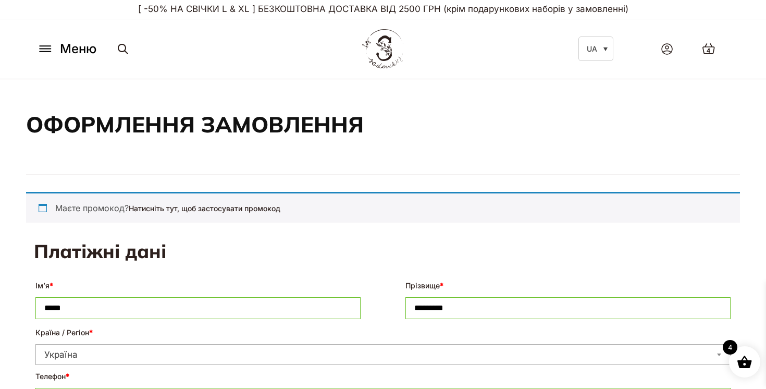
click at [54, 43] on button "Меню" at bounding box center [67, 49] width 66 height 20
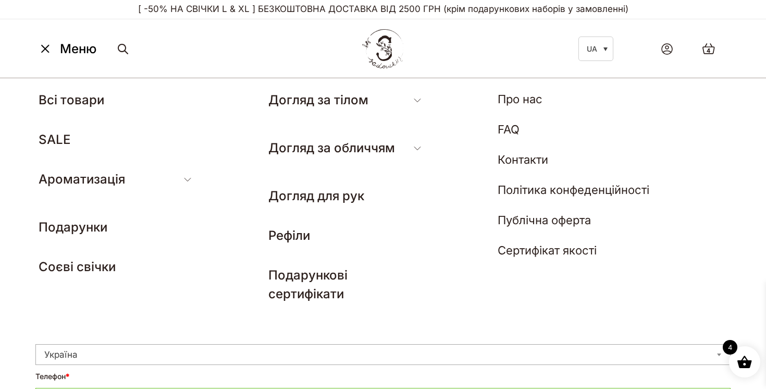
click at [381, 9] on p "[ -50% НА СВІЧКИ L & XL ] БЕЗКОШТОВНА ДОСТАВКА ВІД 2500 ГРН (крім подарункових …" at bounding box center [383, 9] width 699 height 19
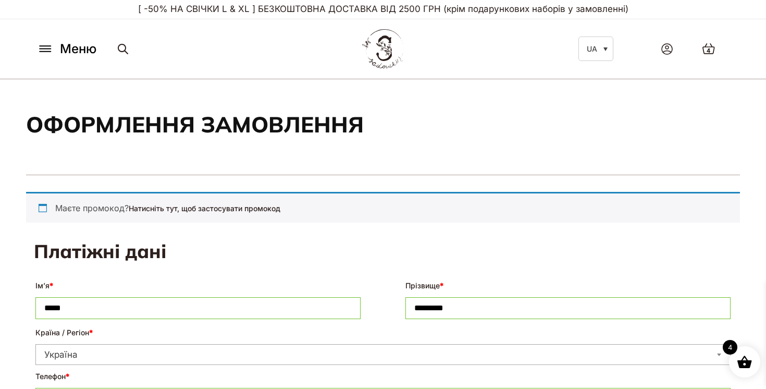
click at [405, 9] on p "[ -50% НА СВІЧКИ L & XL ] БЕЗКОШТОВНА ДОСТАВКА ВІД 2500 ГРН (крім подарункових …" at bounding box center [383, 9] width 699 height 19
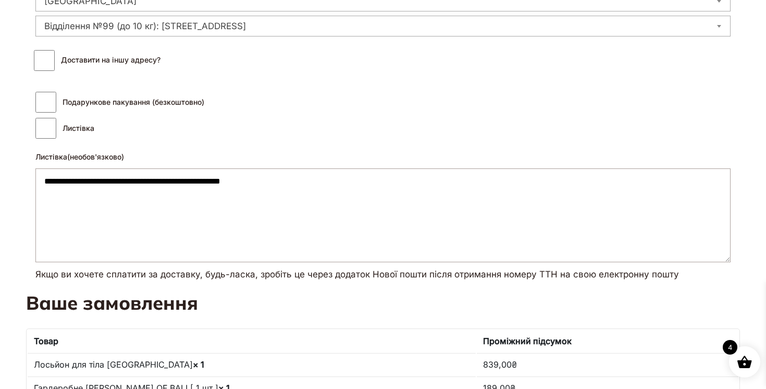
scroll to position [539, 0]
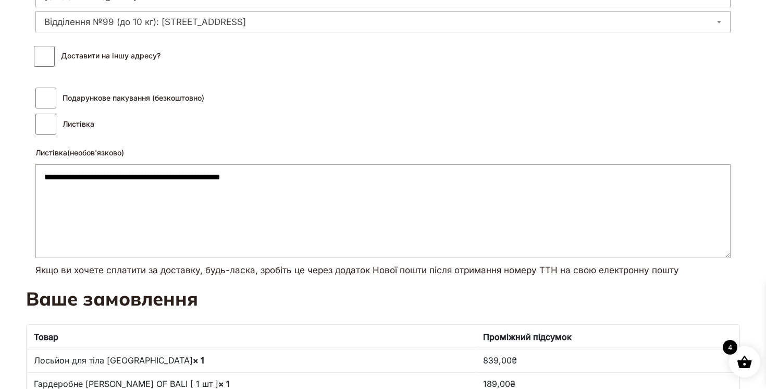
drag, startPoint x: 324, startPoint y: 181, endPoint x: 77, endPoint y: 180, distance: 247.2
click at [77, 180] on textarea "**********" at bounding box center [383, 211] width 696 height 94
drag, startPoint x: 315, startPoint y: 178, endPoint x: 41, endPoint y: 178, distance: 274.3
click at [41, 178] on textarea "**********" at bounding box center [383, 211] width 696 height 94
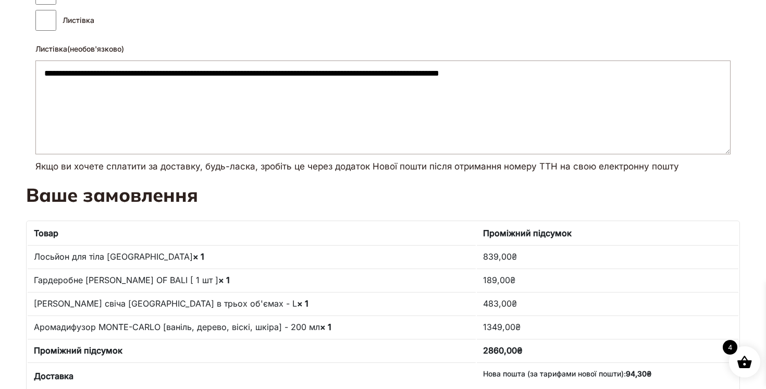
scroll to position [644, 0]
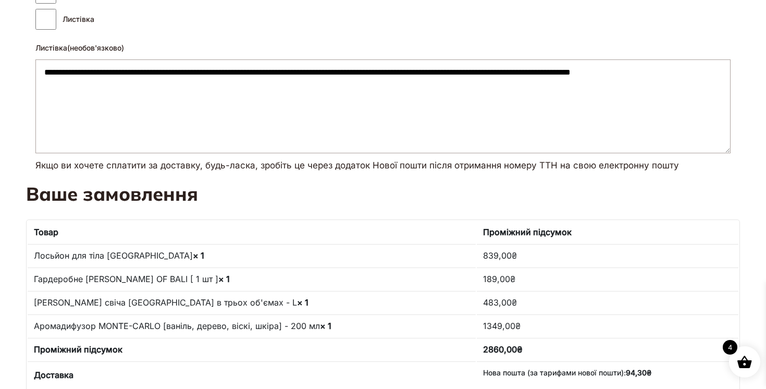
drag, startPoint x: 655, startPoint y: 69, endPoint x: 593, endPoint y: 70, distance: 62.6
click at [592, 70] on textarea "**********" at bounding box center [383, 106] width 696 height 94
click at [223, 84] on textarea "**********" at bounding box center [383, 106] width 696 height 94
click at [175, 67] on textarea "**********" at bounding box center [383, 106] width 696 height 94
click at [181, 76] on textarea "**********" at bounding box center [383, 106] width 696 height 94
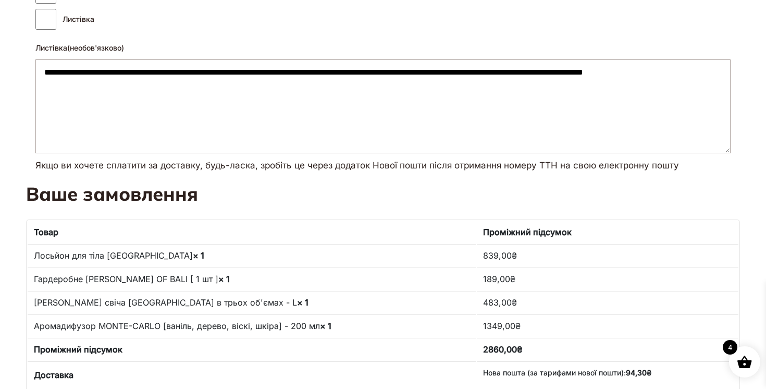
click at [263, 94] on textarea "**********" at bounding box center [383, 106] width 696 height 94
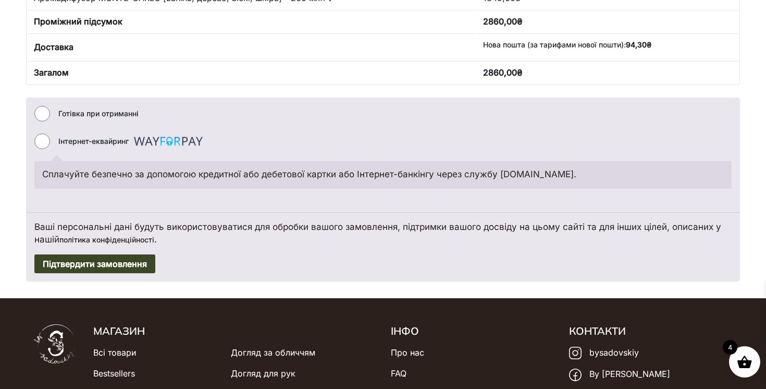
scroll to position [1047, 0]
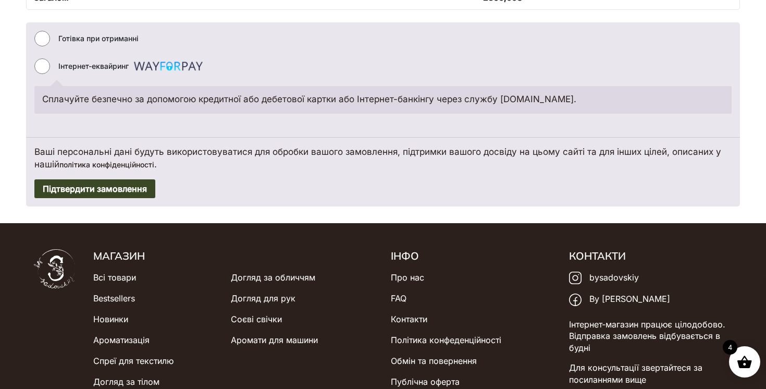
type textarea "**********"
click at [128, 191] on button "Підтвердити замовлення" at bounding box center [94, 188] width 121 height 19
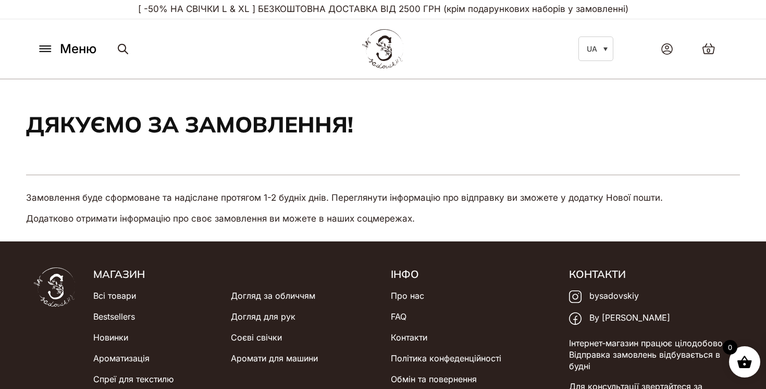
scroll to position [101, 0]
